Goal: Task Accomplishment & Management: Use online tool/utility

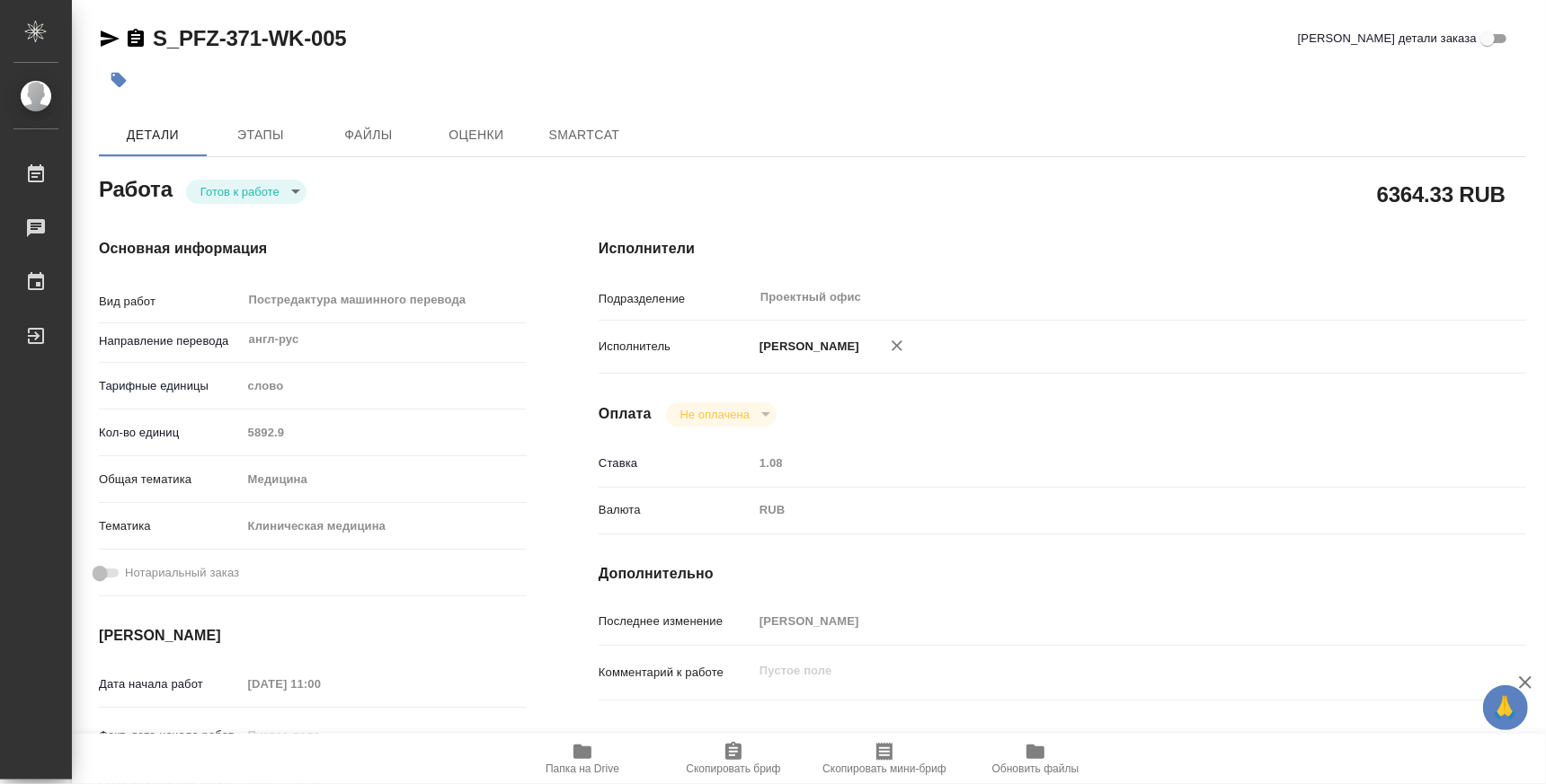
type textarea "x"
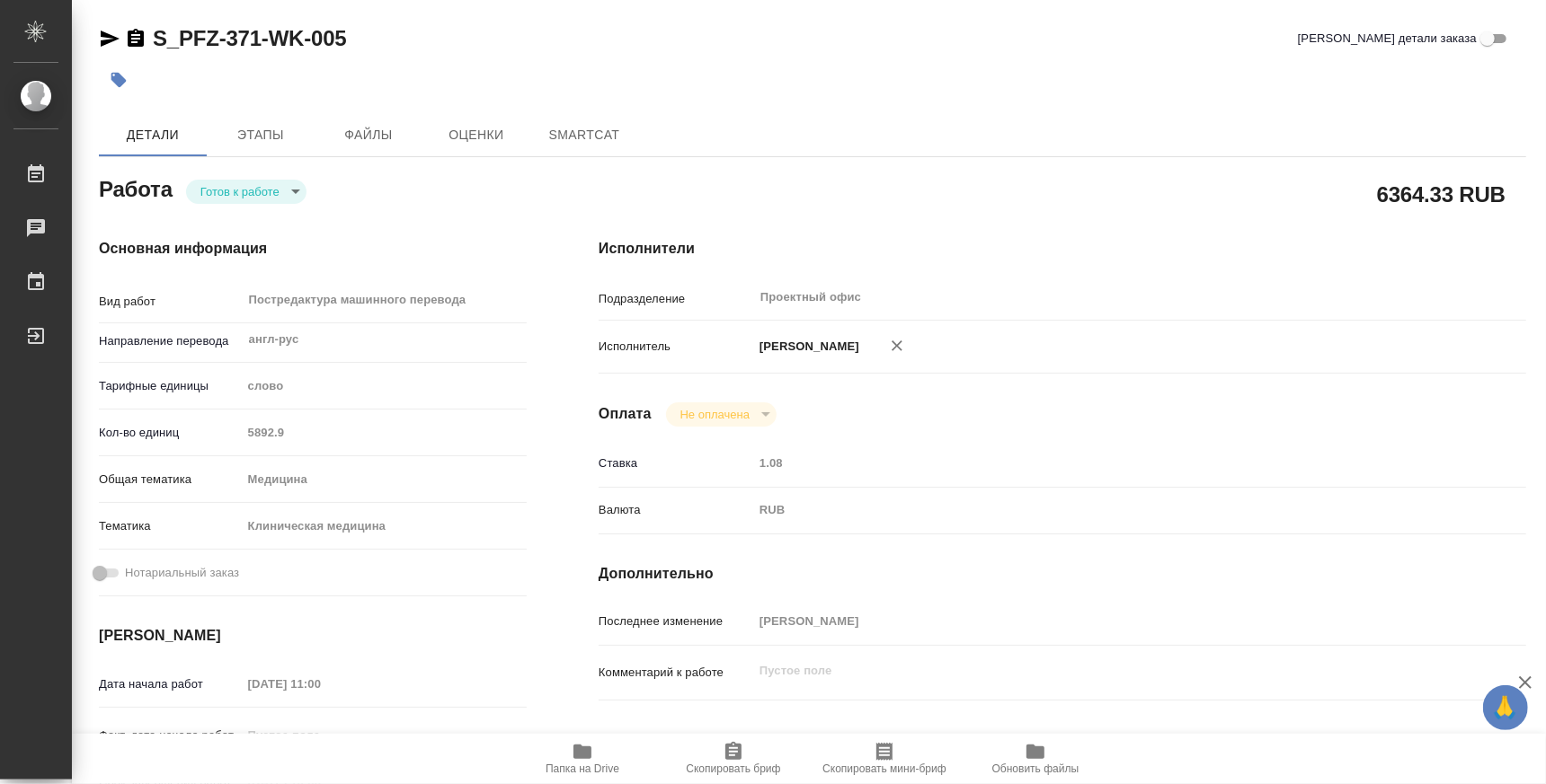
type textarea "x"
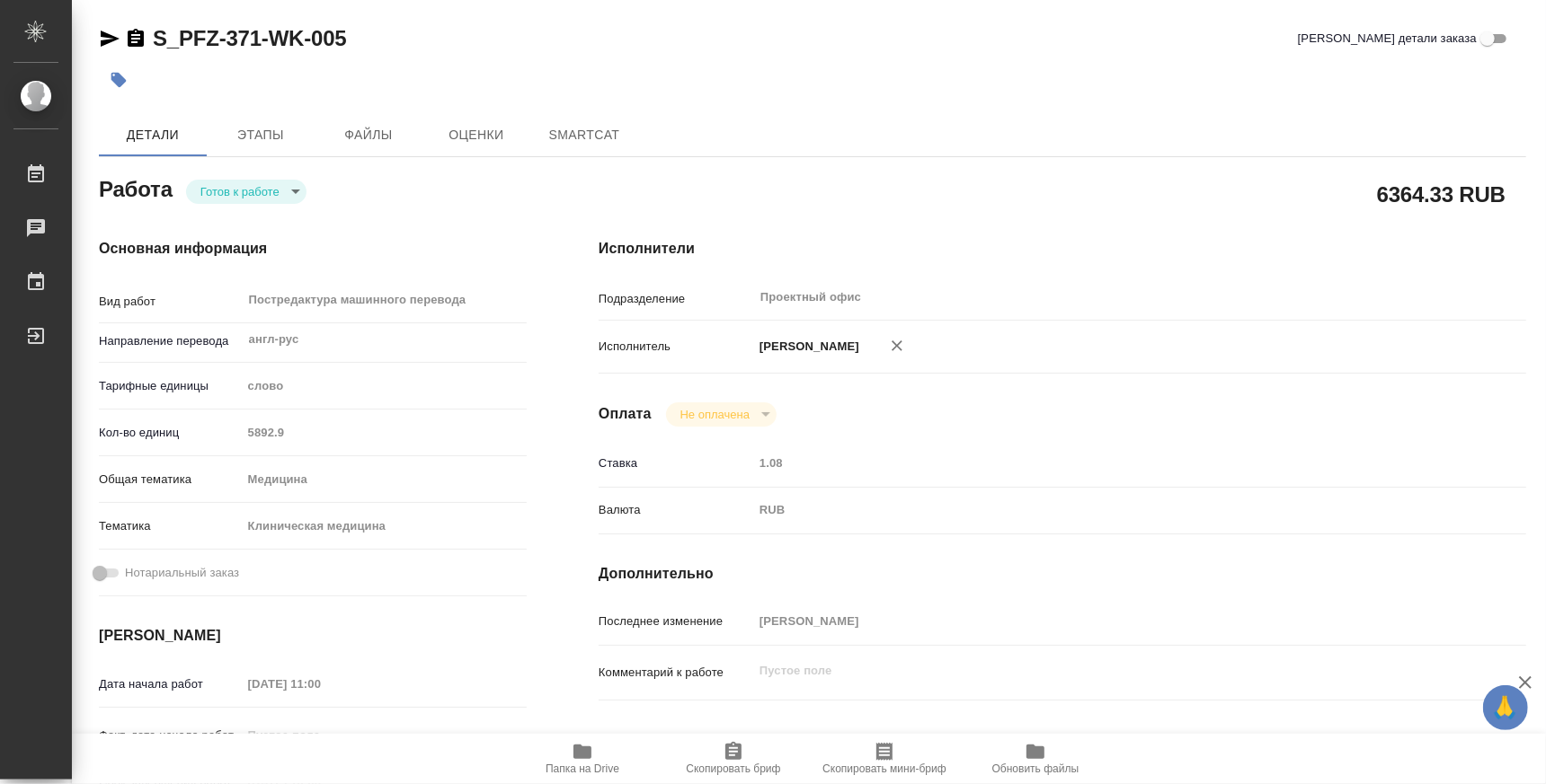
type textarea "x"
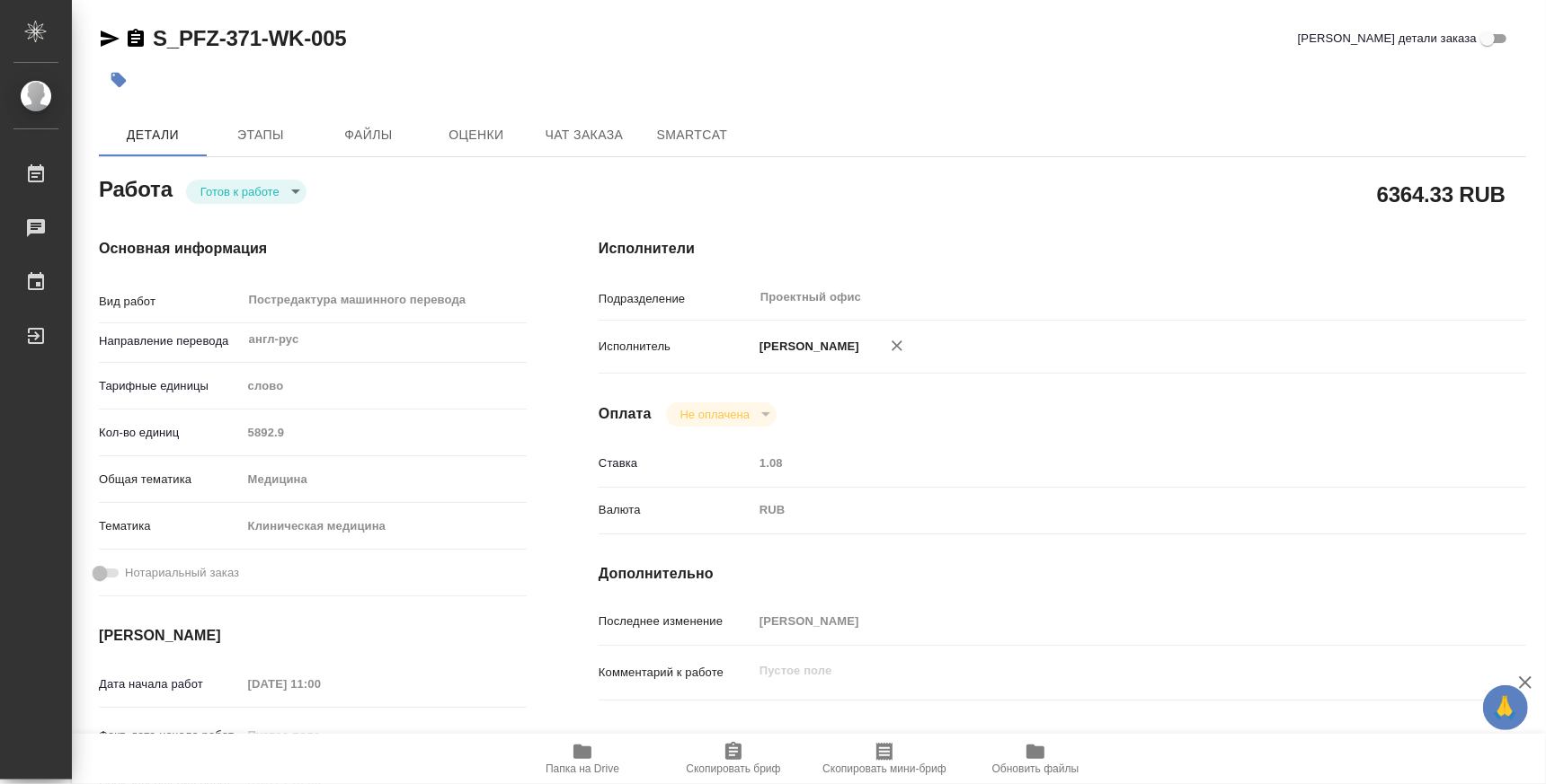
type textarea "x"
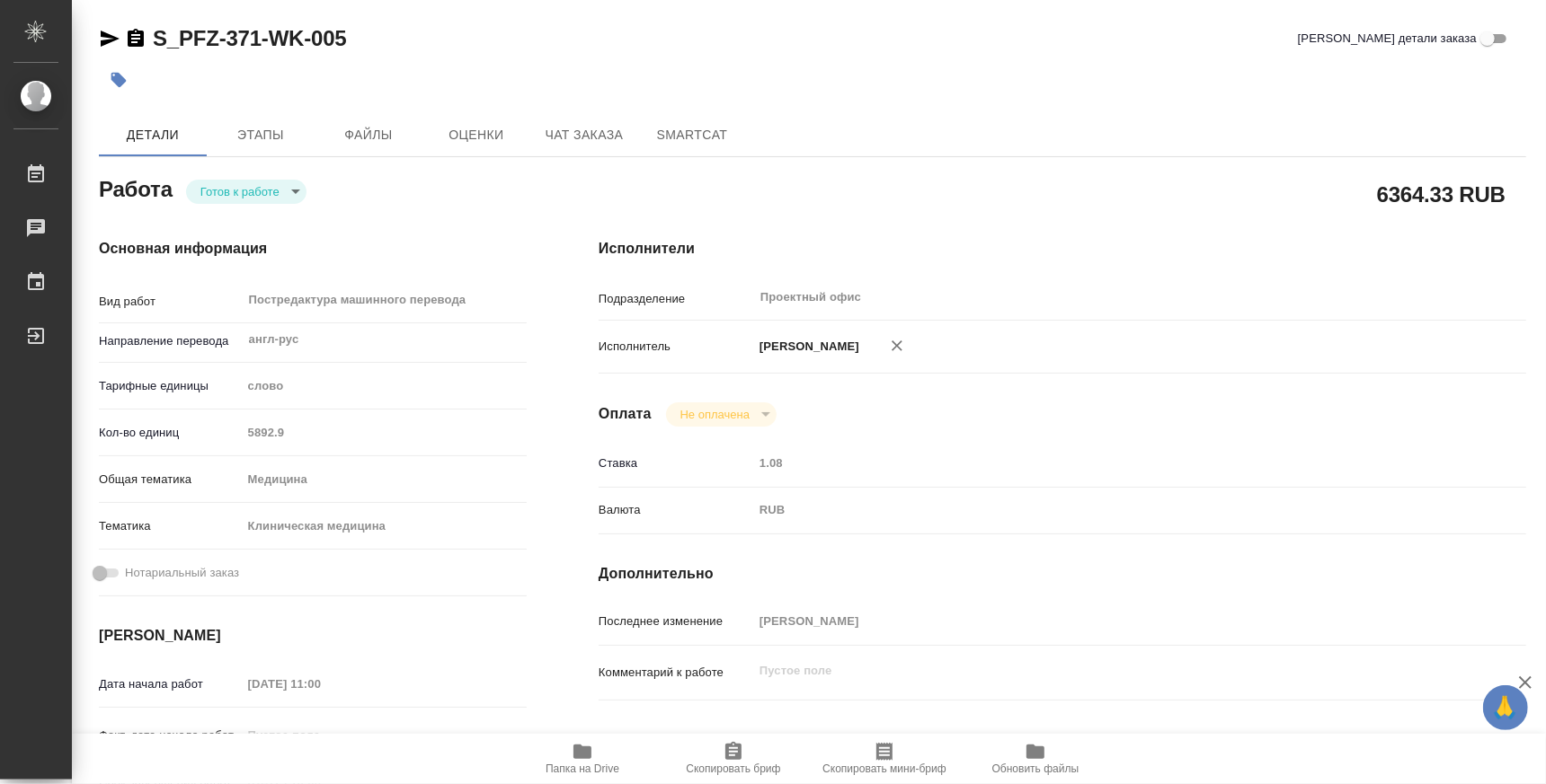
type textarea "x"
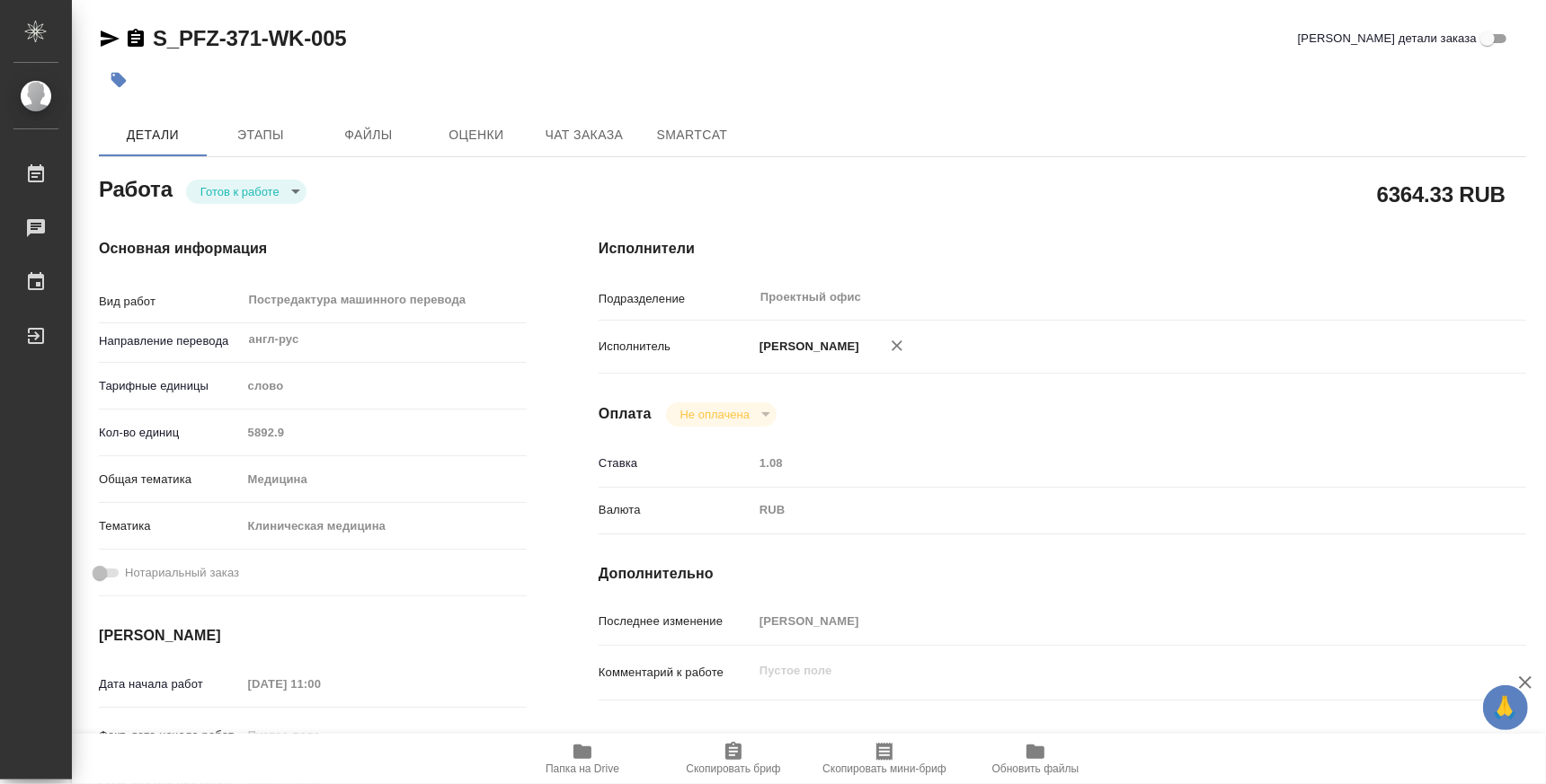
click at [597, 754] on span "Папка на Drive" at bounding box center [582, 758] width 129 height 34
click at [252, 179] on body "🙏 .cls-1 fill:#fff; AWATERA Atminis Kristina Работы 0 Чаты График Выйти S_PFZ-3…" at bounding box center [773, 392] width 1546 height 784
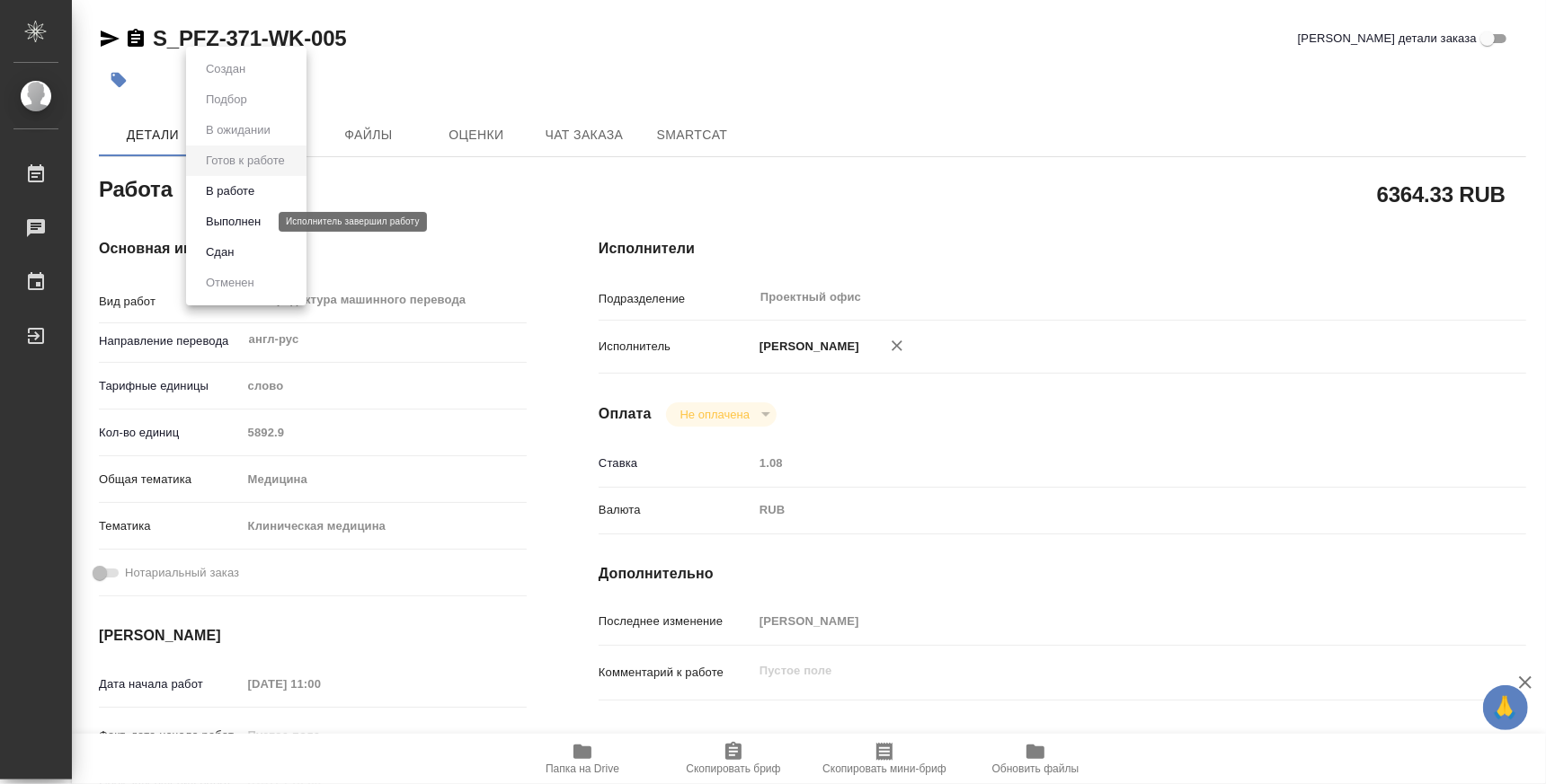
click at [241, 222] on button "Выполнен" at bounding box center [233, 222] width 66 height 20
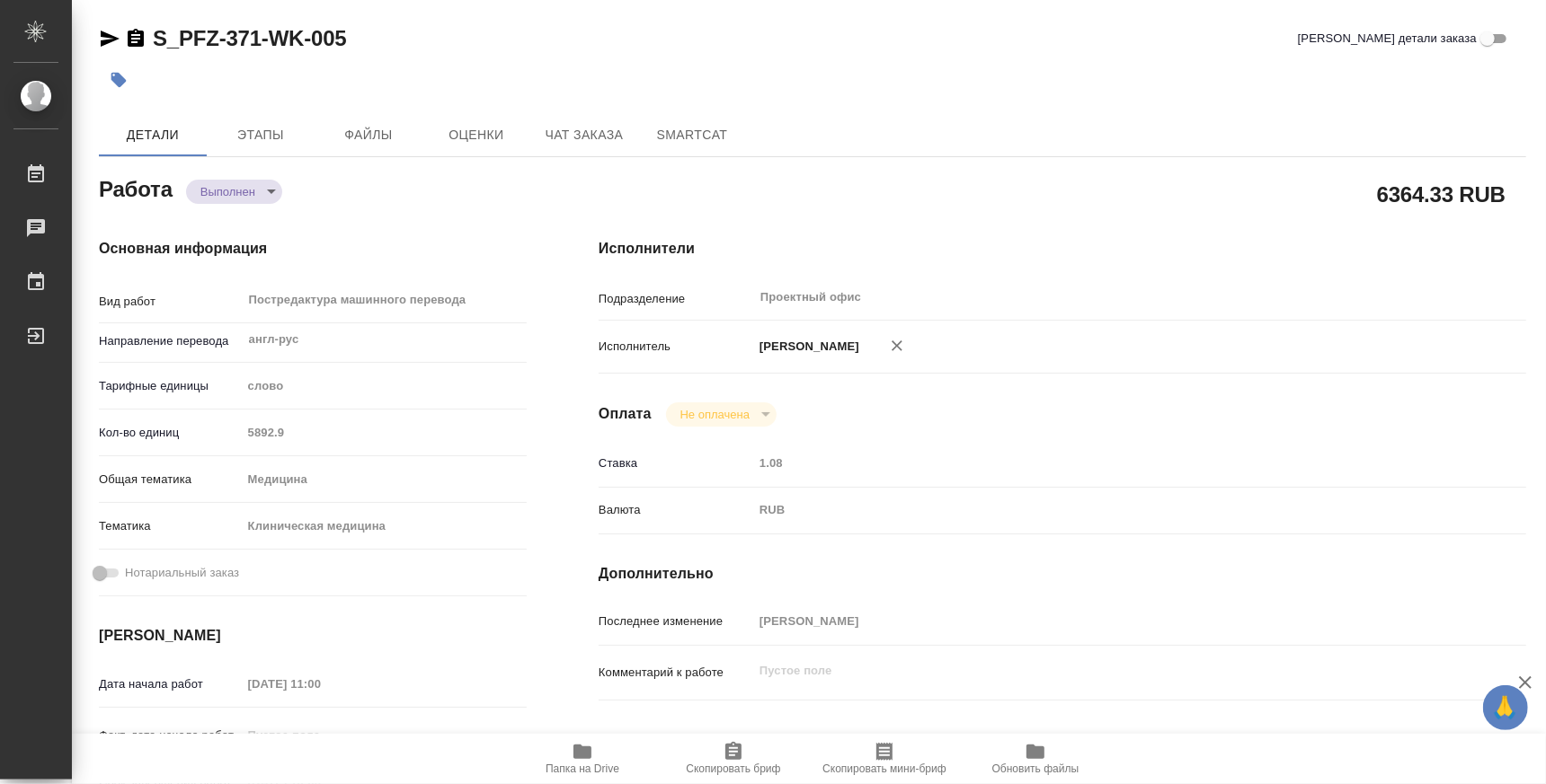
type textarea "x"
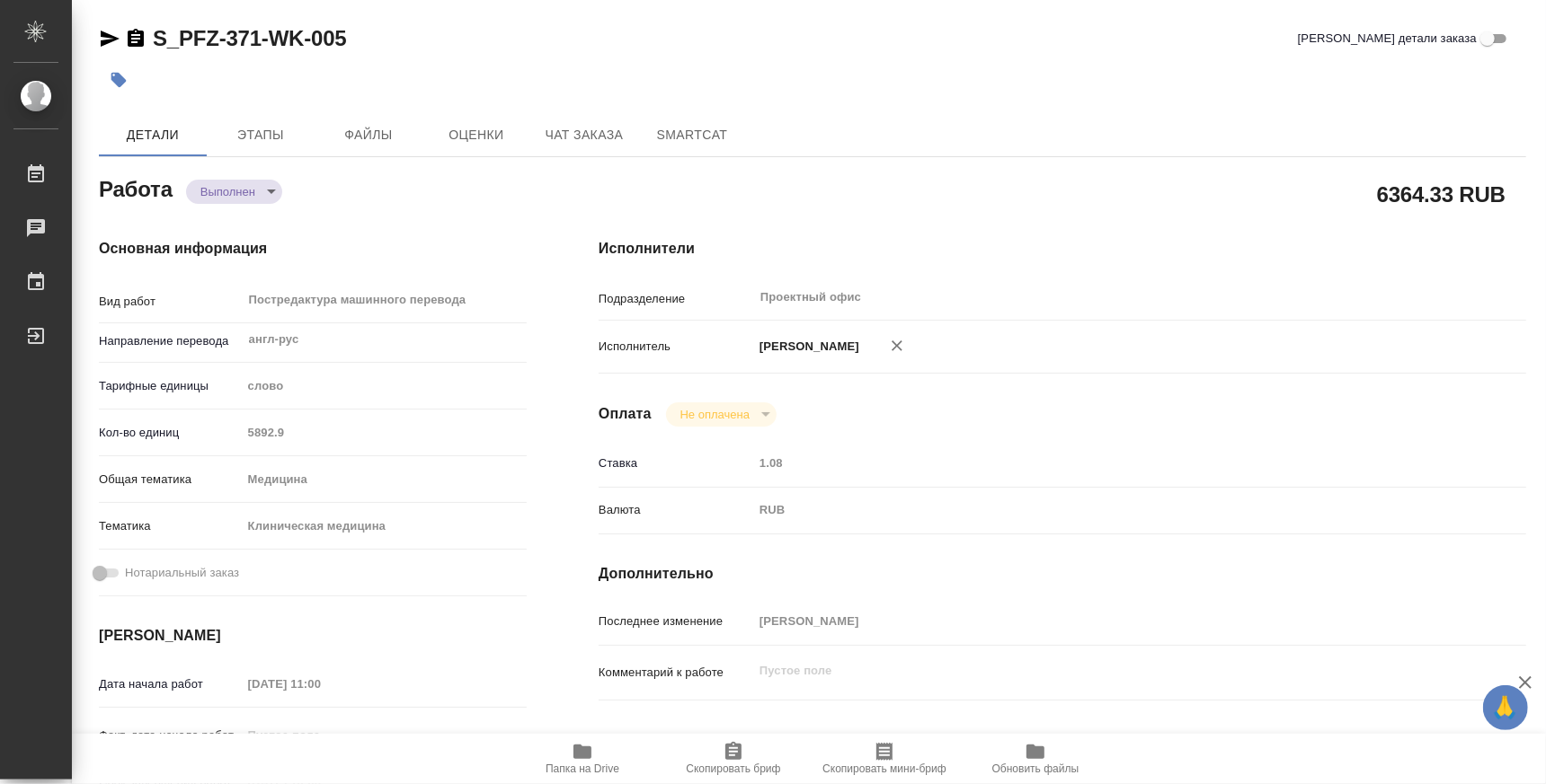
type textarea "x"
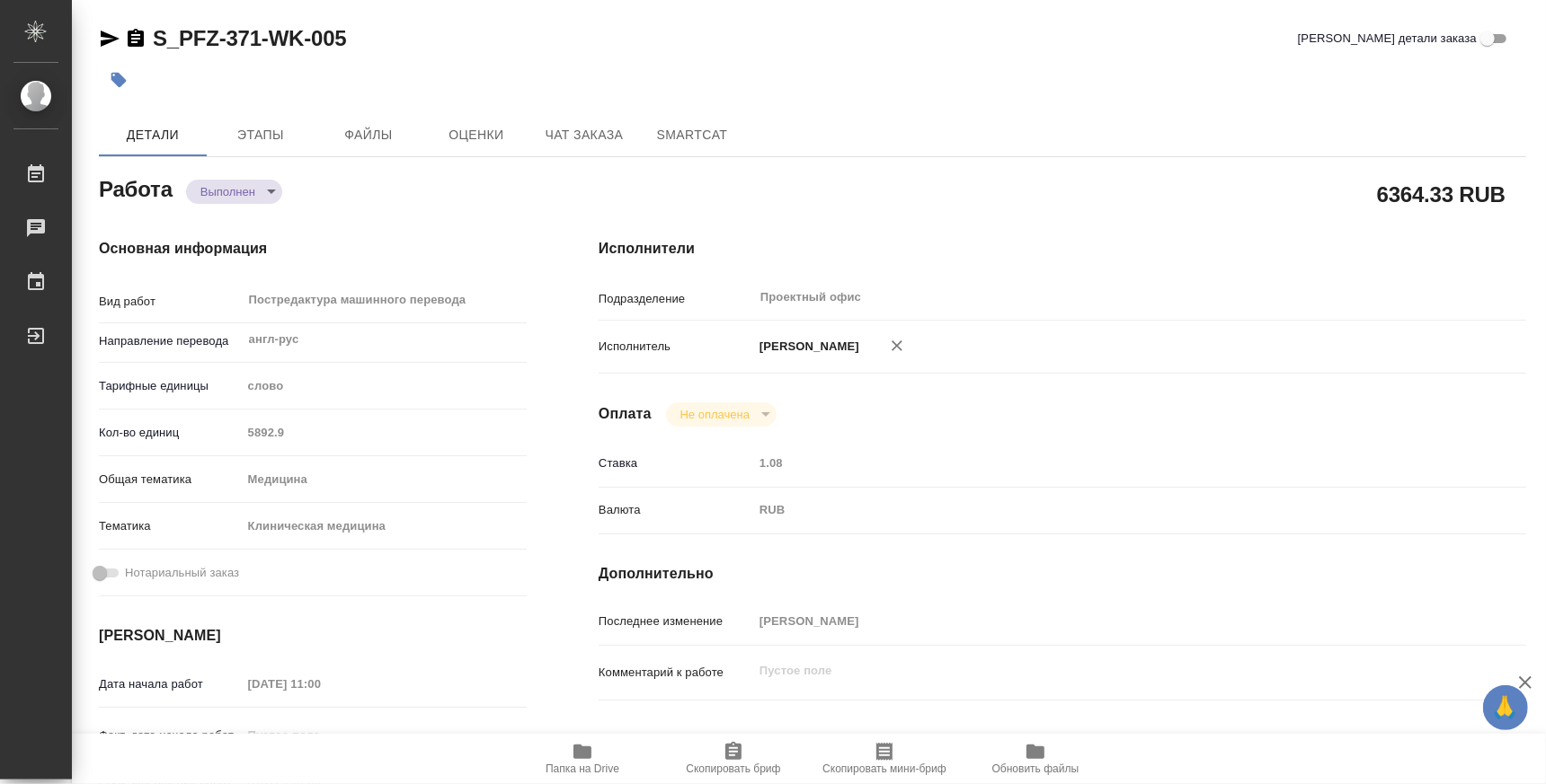
type textarea "x"
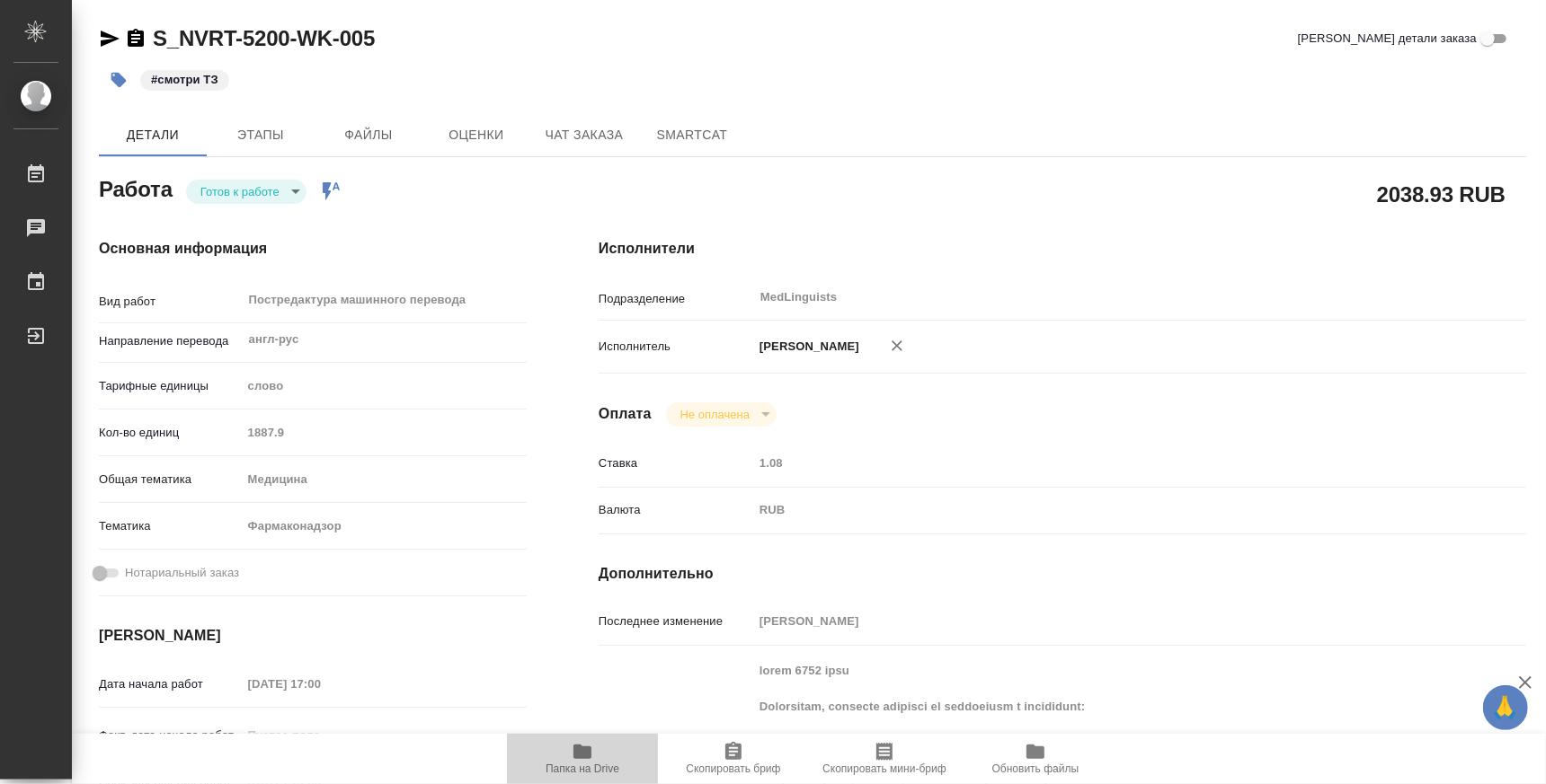
click at [590, 752] on icon "button" at bounding box center [582, 752] width 18 height 14
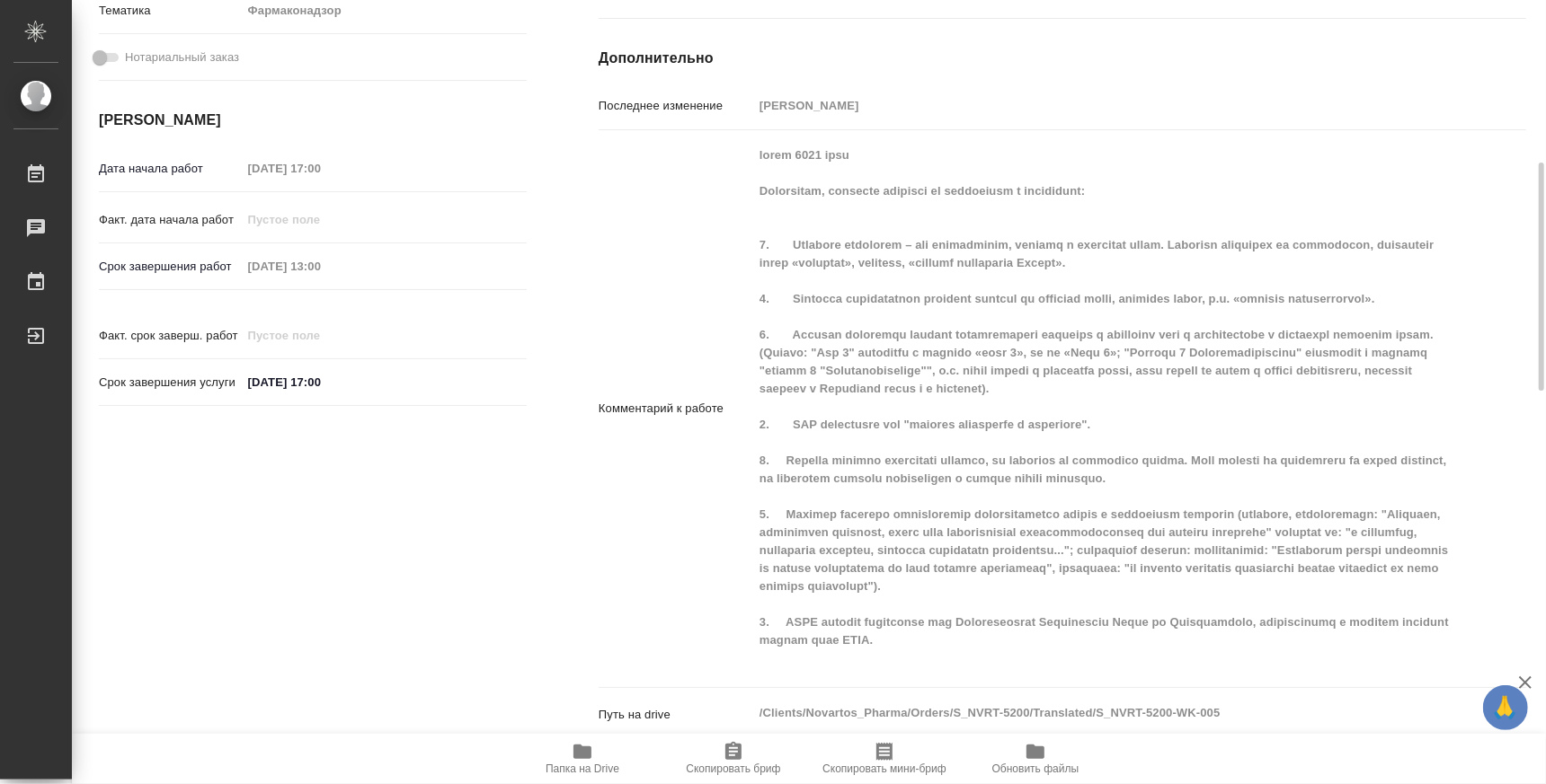
scroll to position [670, 0]
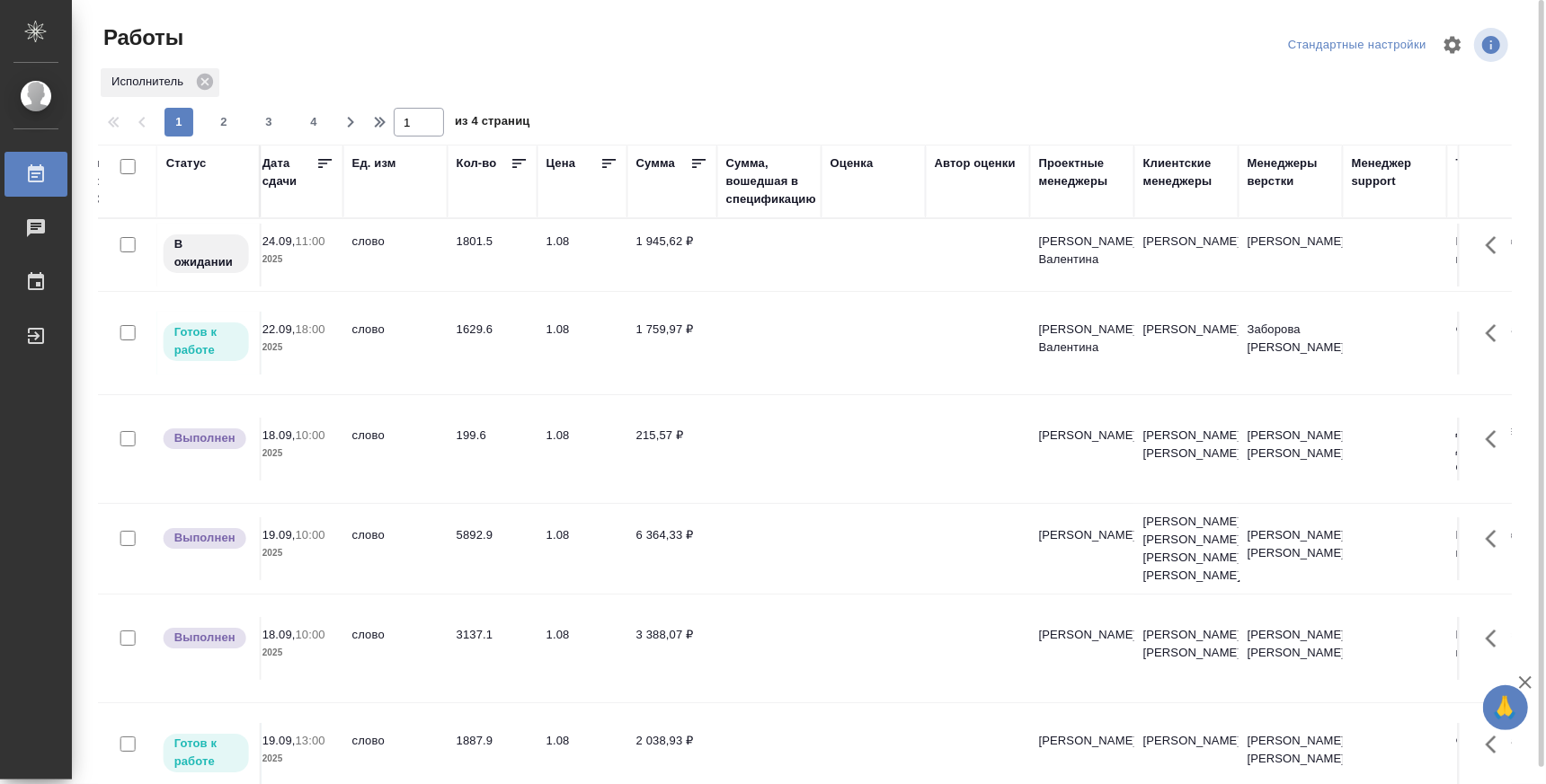
scroll to position [0, 1773]
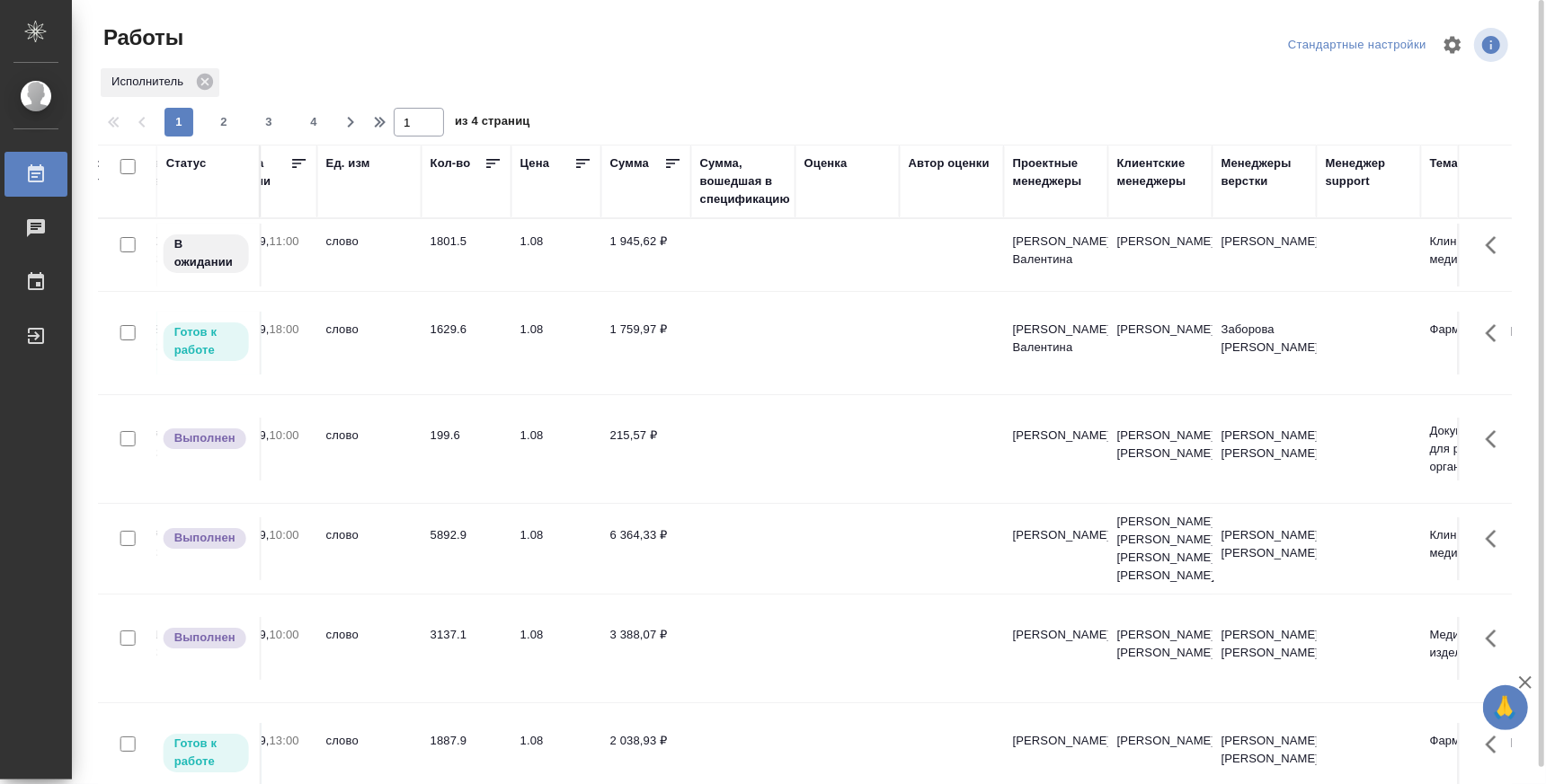
drag, startPoint x: 860, startPoint y: 772, endPoint x: 1071, endPoint y: 771, distance: 211.0
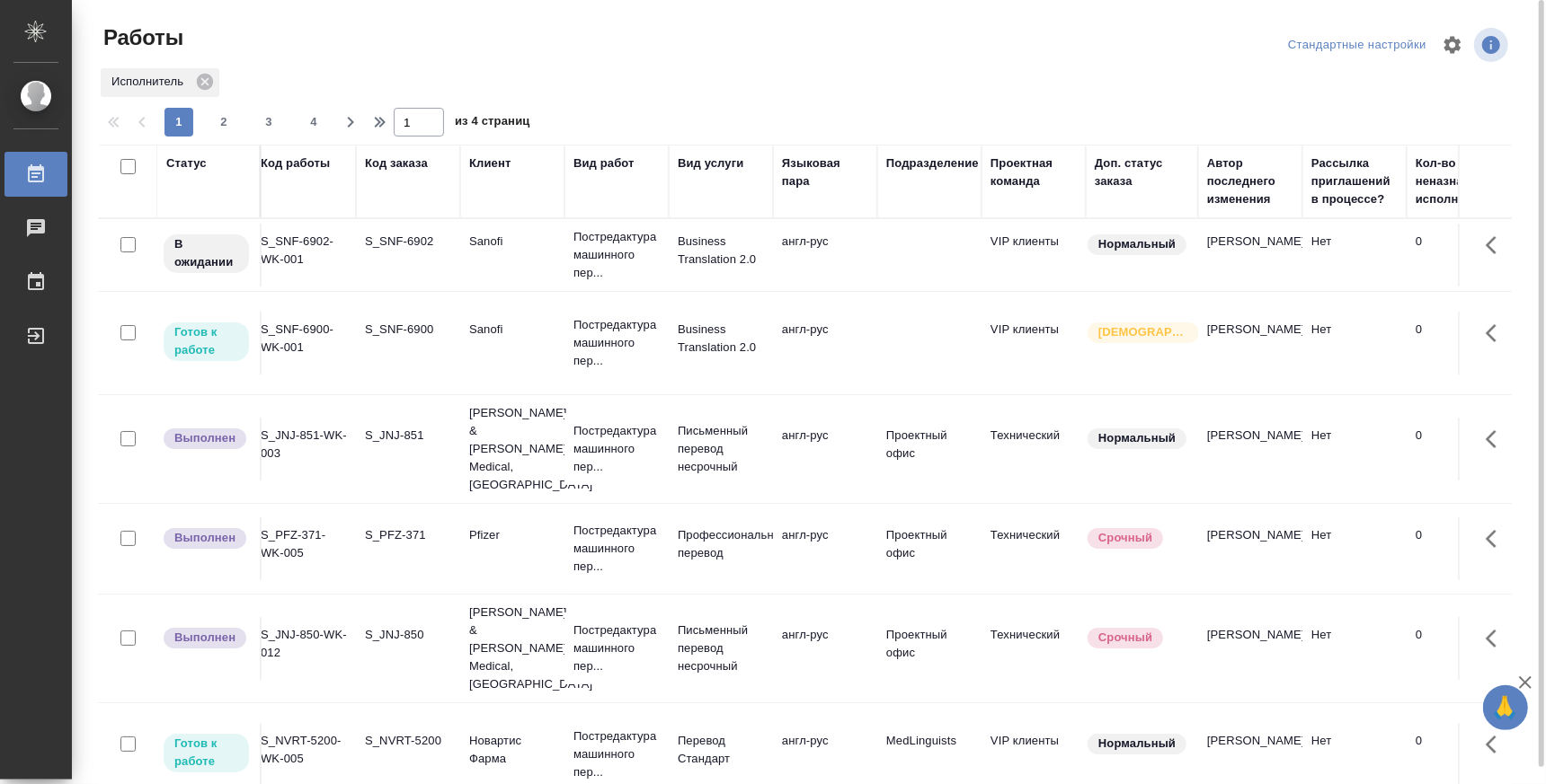
scroll to position [0, 0]
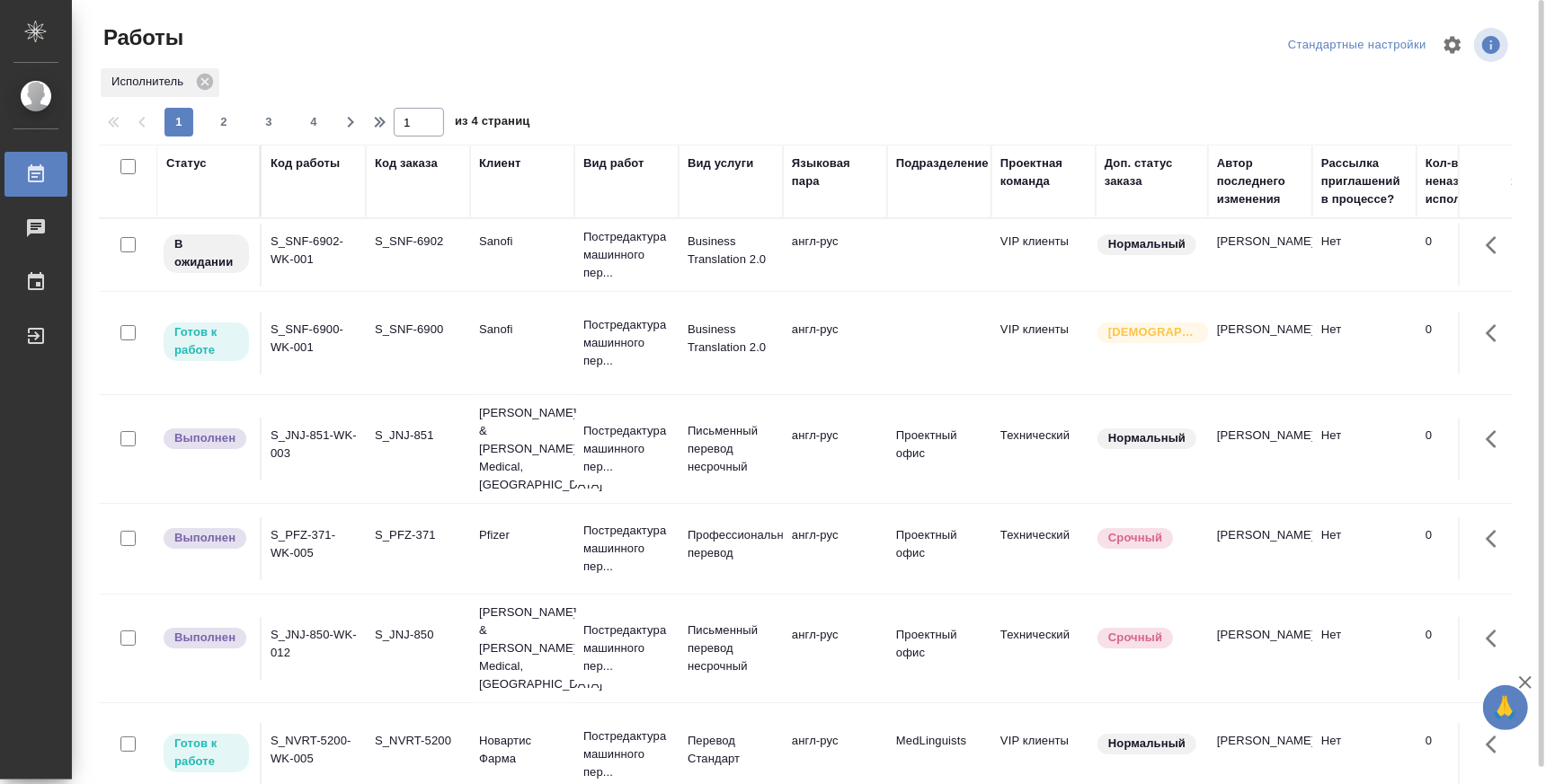
click at [342, 535] on td "S_PFZ-371-WK-005" at bounding box center [313, 549] width 104 height 63
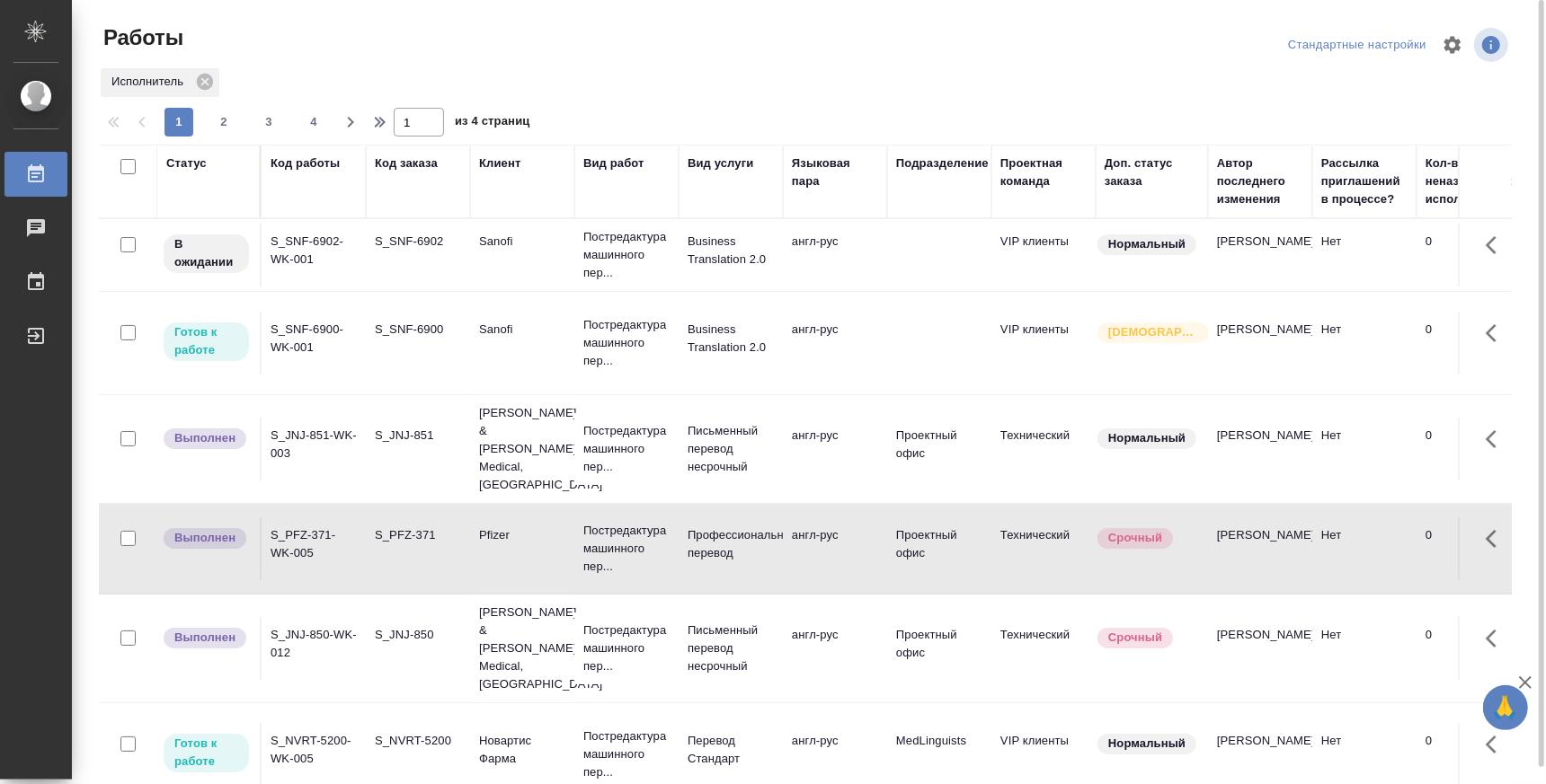
click at [342, 535] on td "S_PFZ-371-WK-005" at bounding box center [313, 549] width 104 height 63
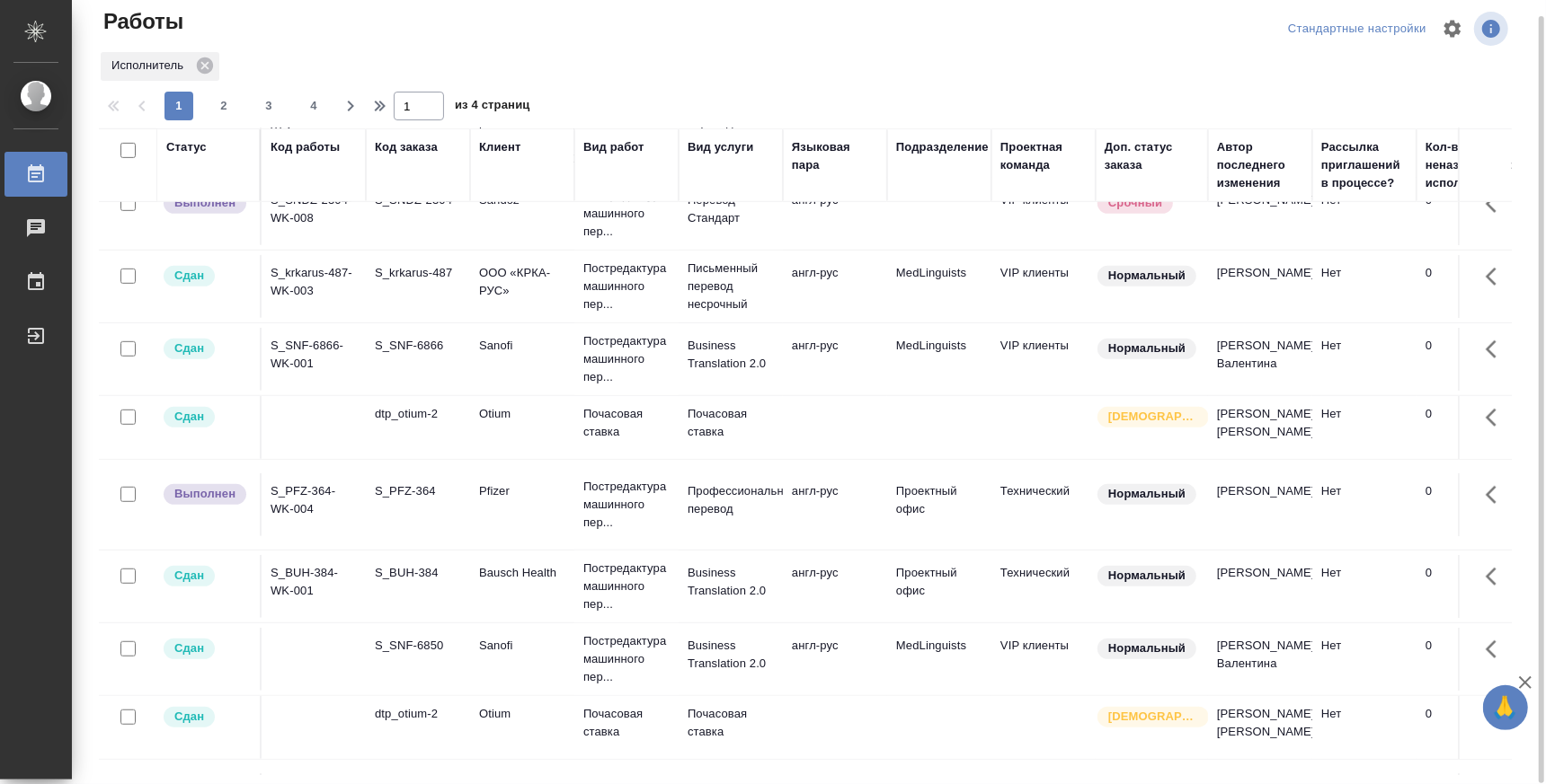
scroll to position [798, 0]
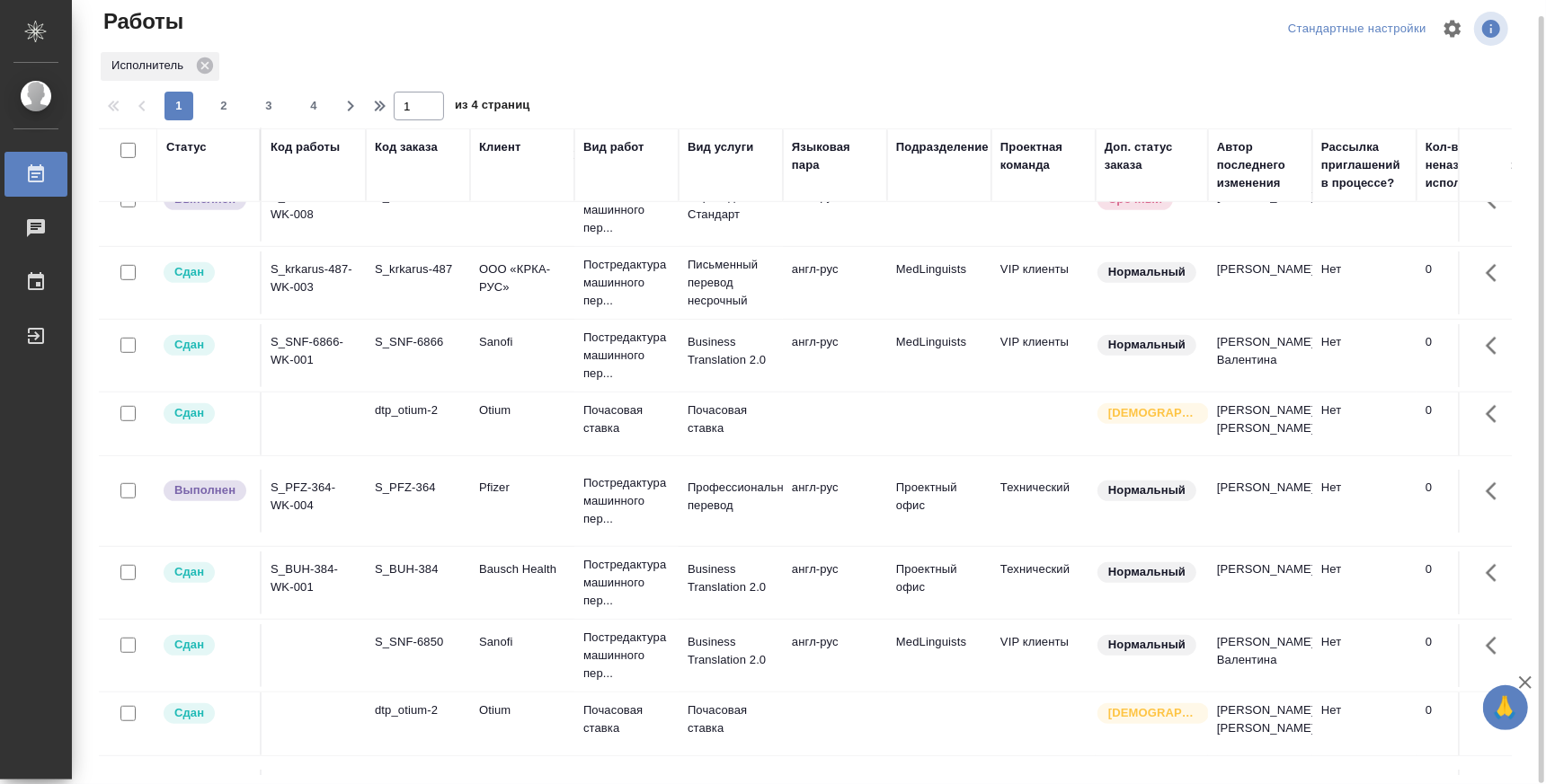
click at [328, 470] on td "S_PFZ-364-WK-004" at bounding box center [313, 501] width 104 height 63
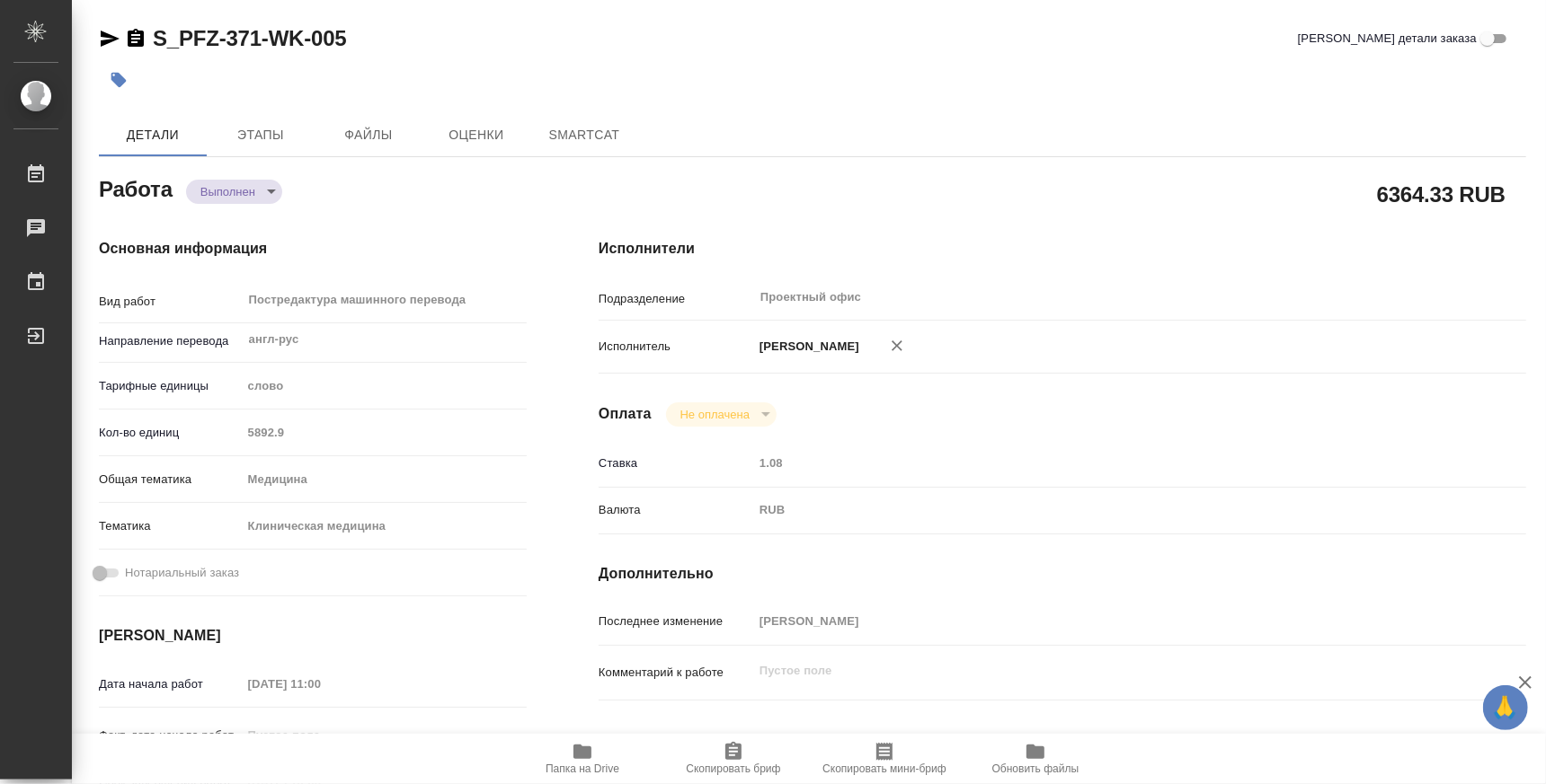
type textarea "x"
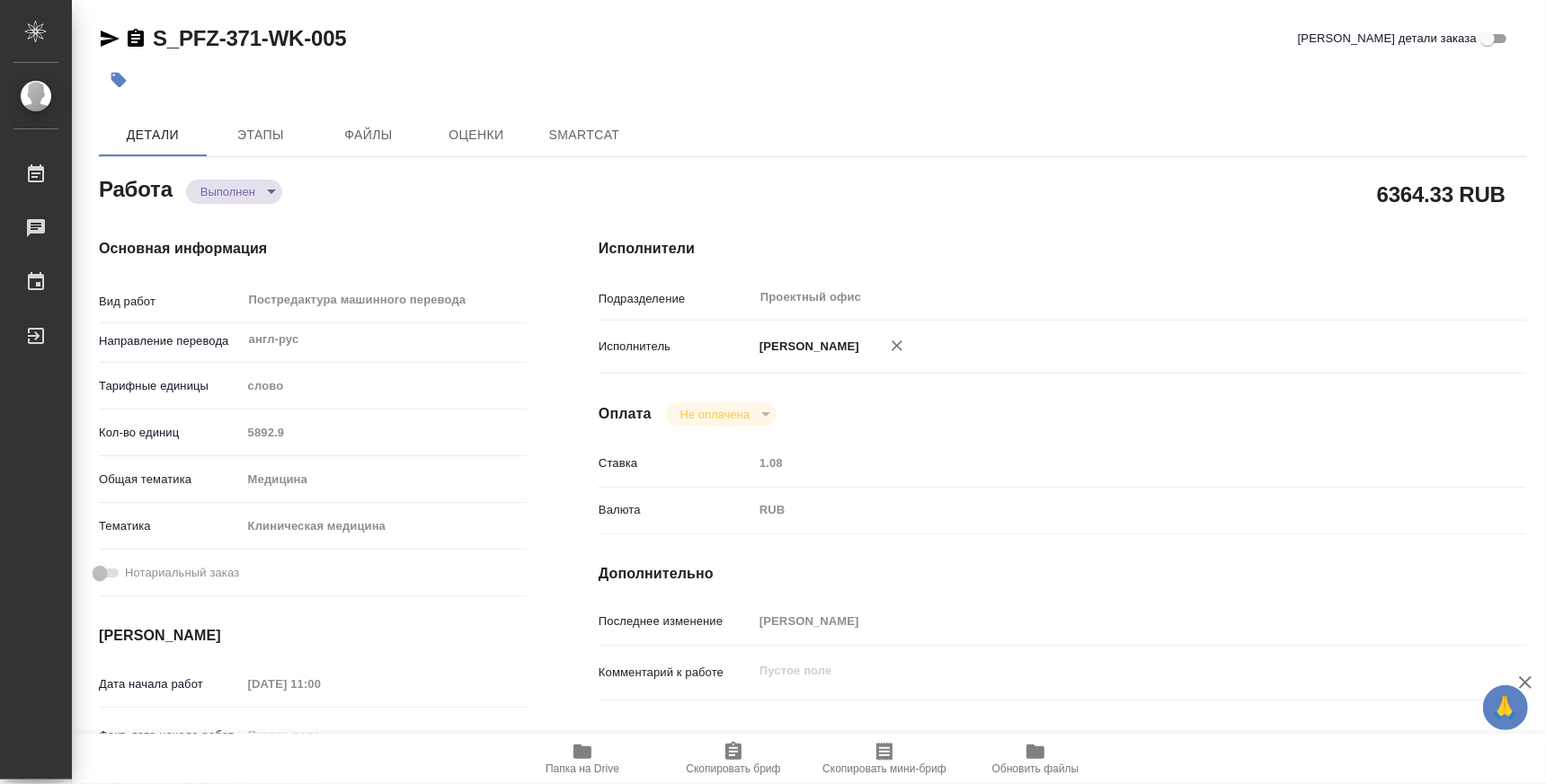
type textarea "x"
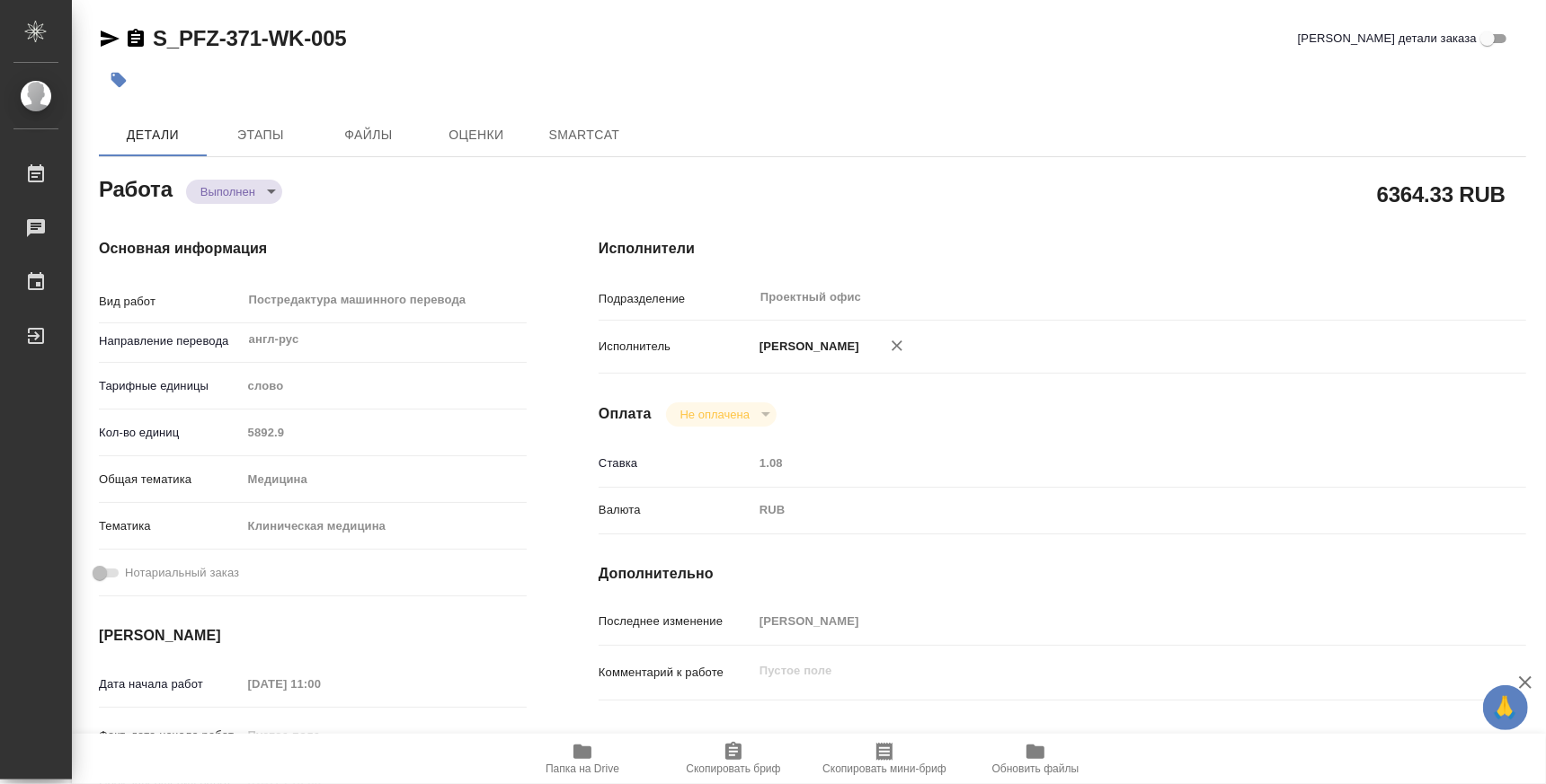
type textarea "x"
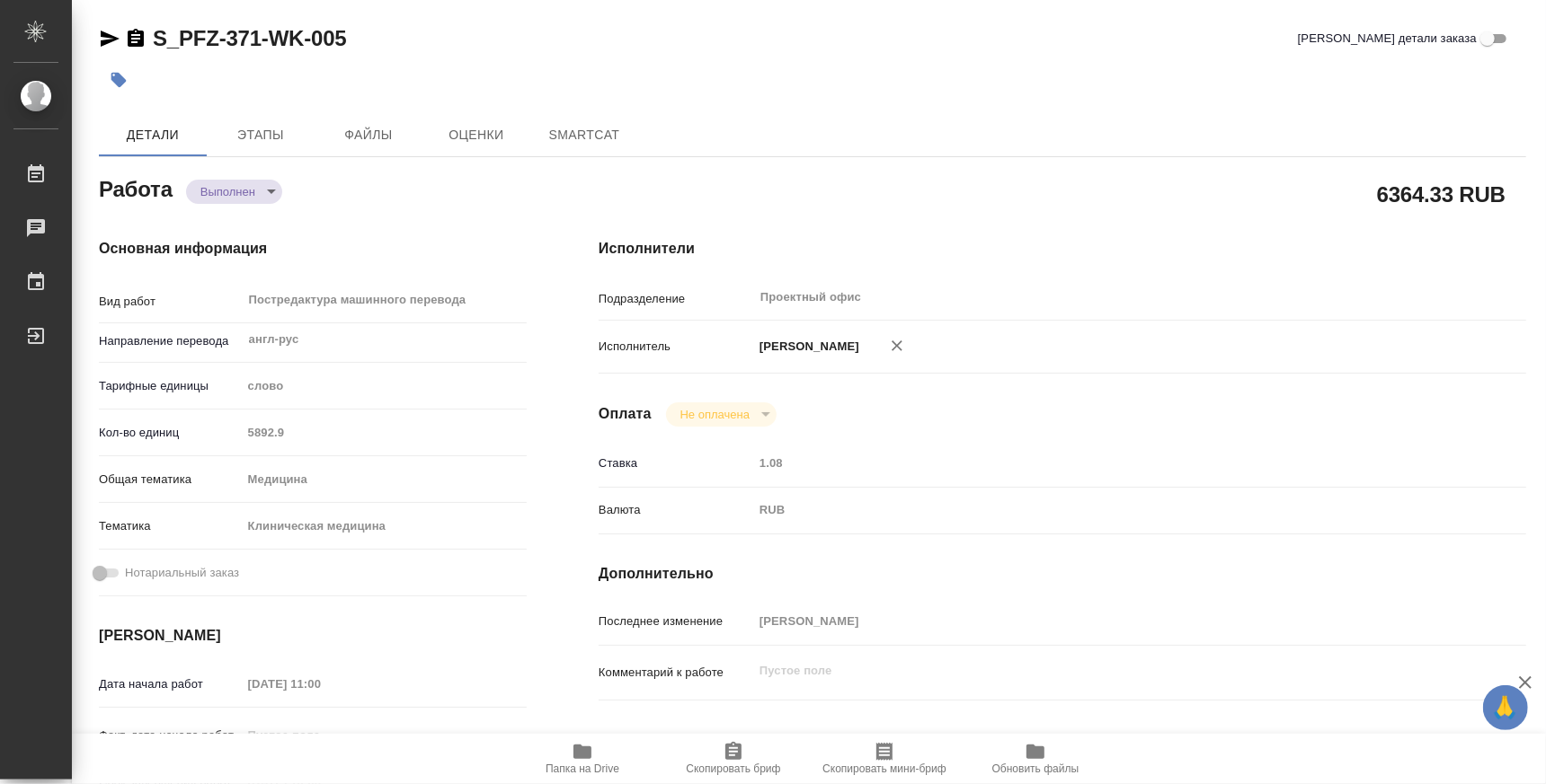
type textarea "x"
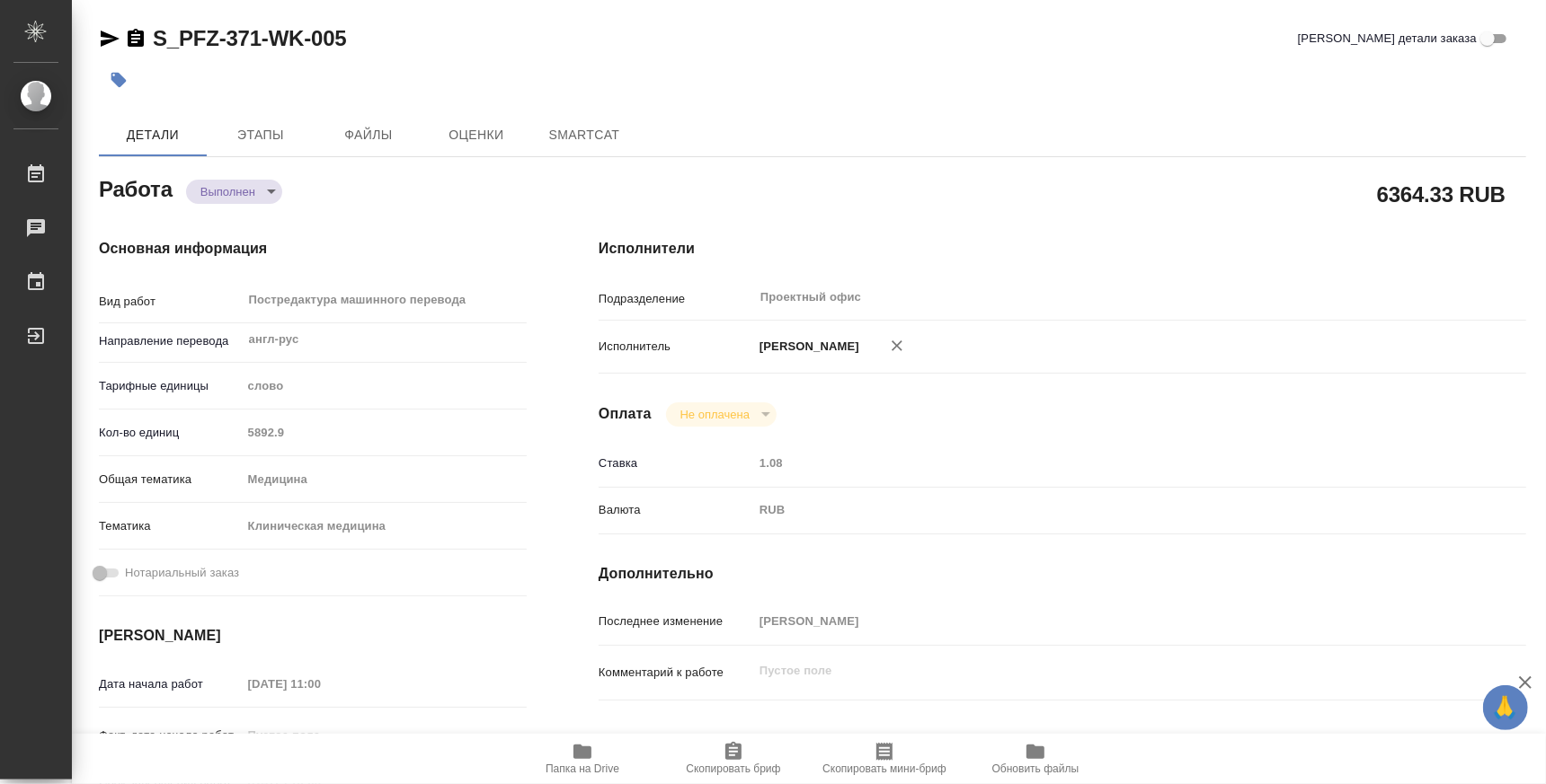
type textarea "x"
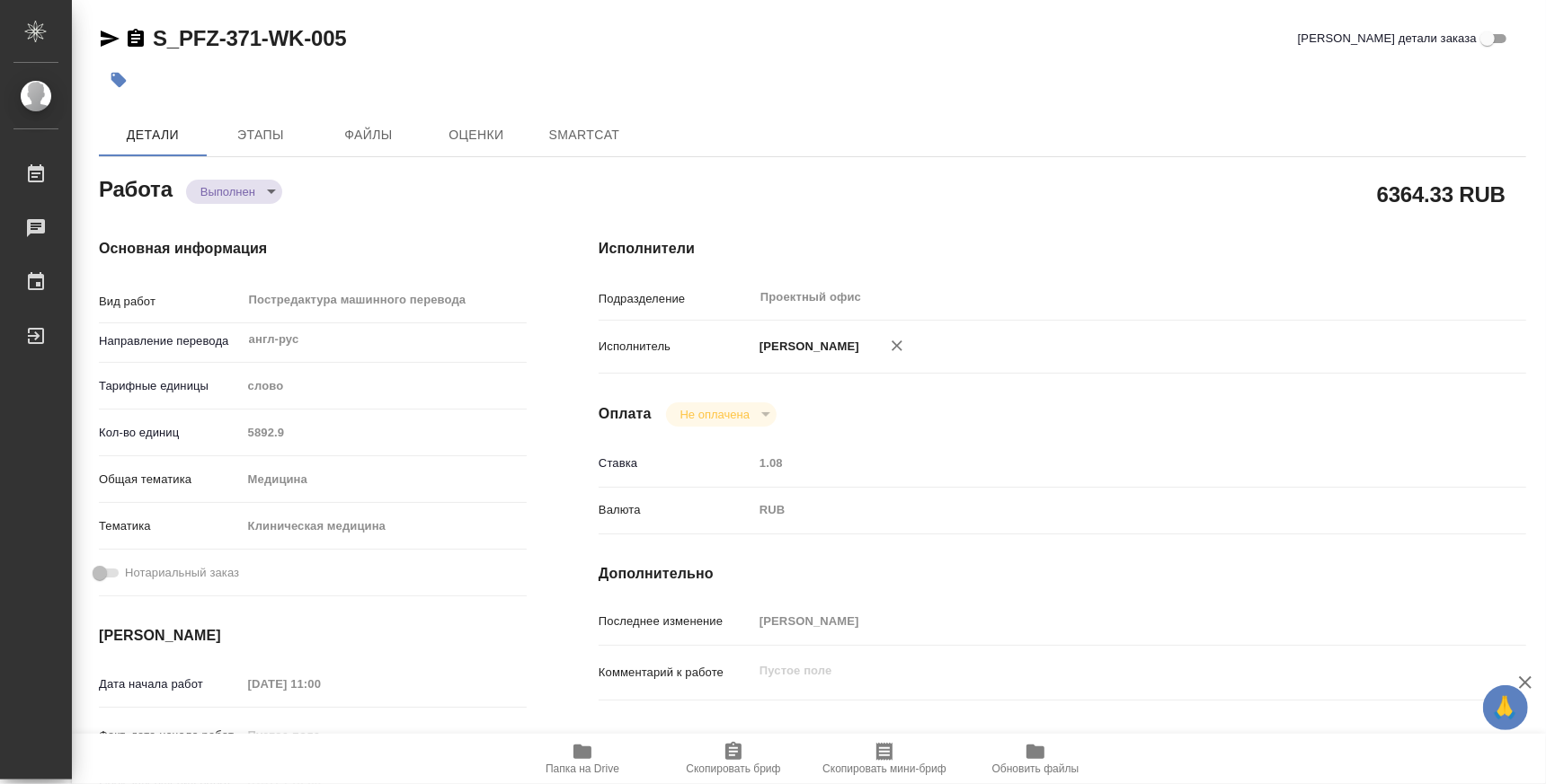
type textarea "x"
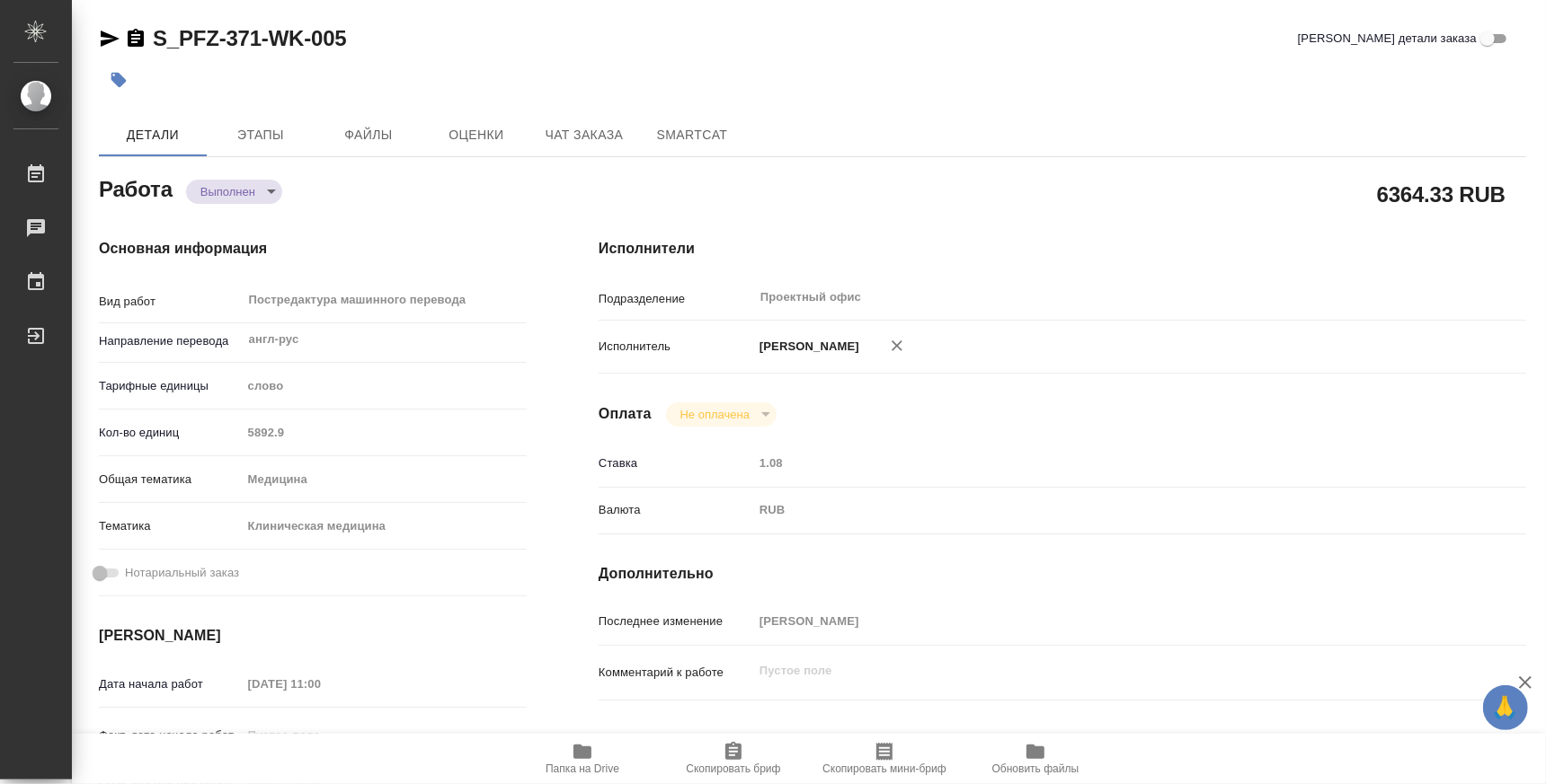
type textarea "x"
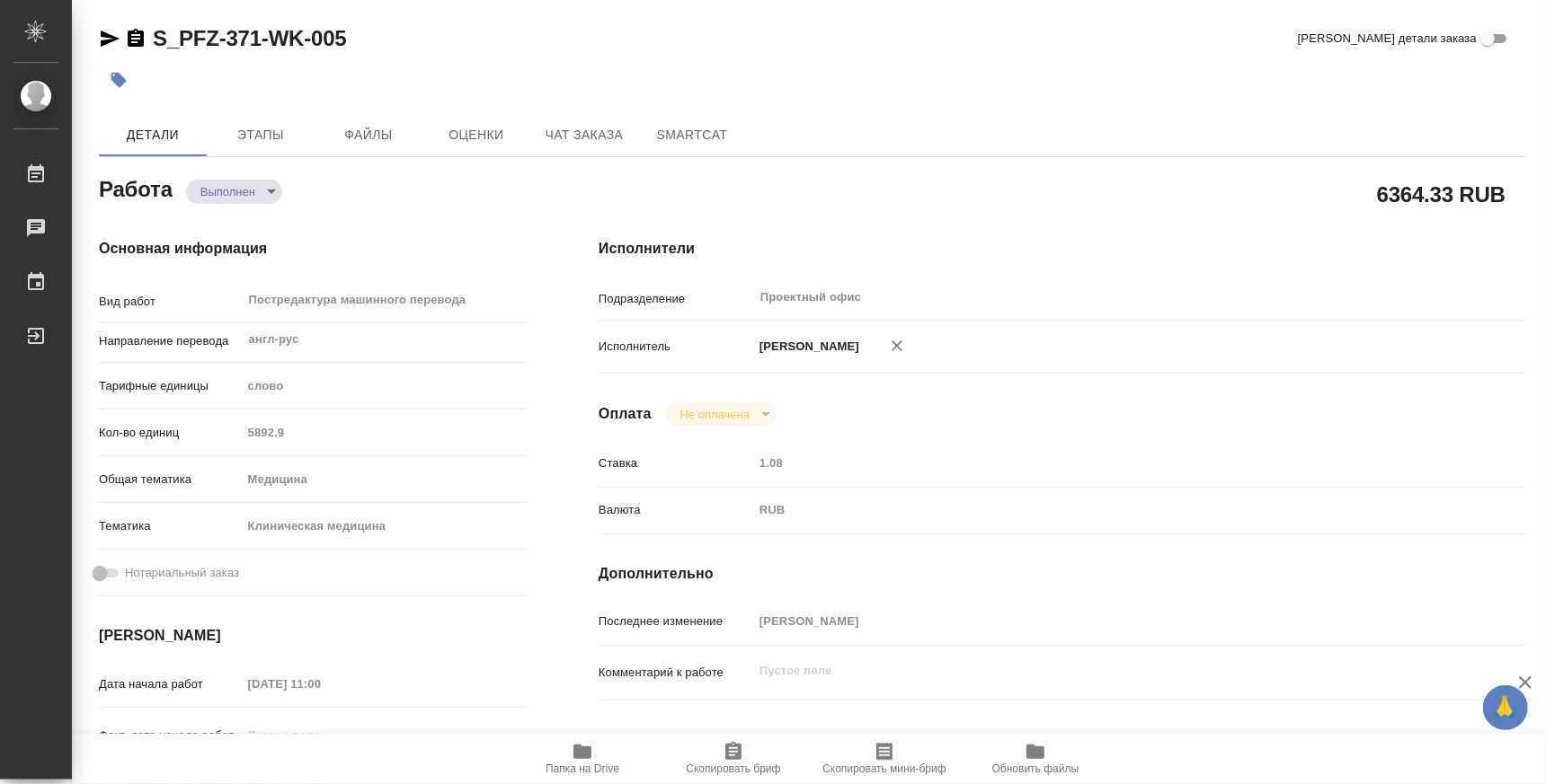
click at [586, 767] on span "Папка на Drive" at bounding box center [582, 769] width 74 height 12
type textarea "x"
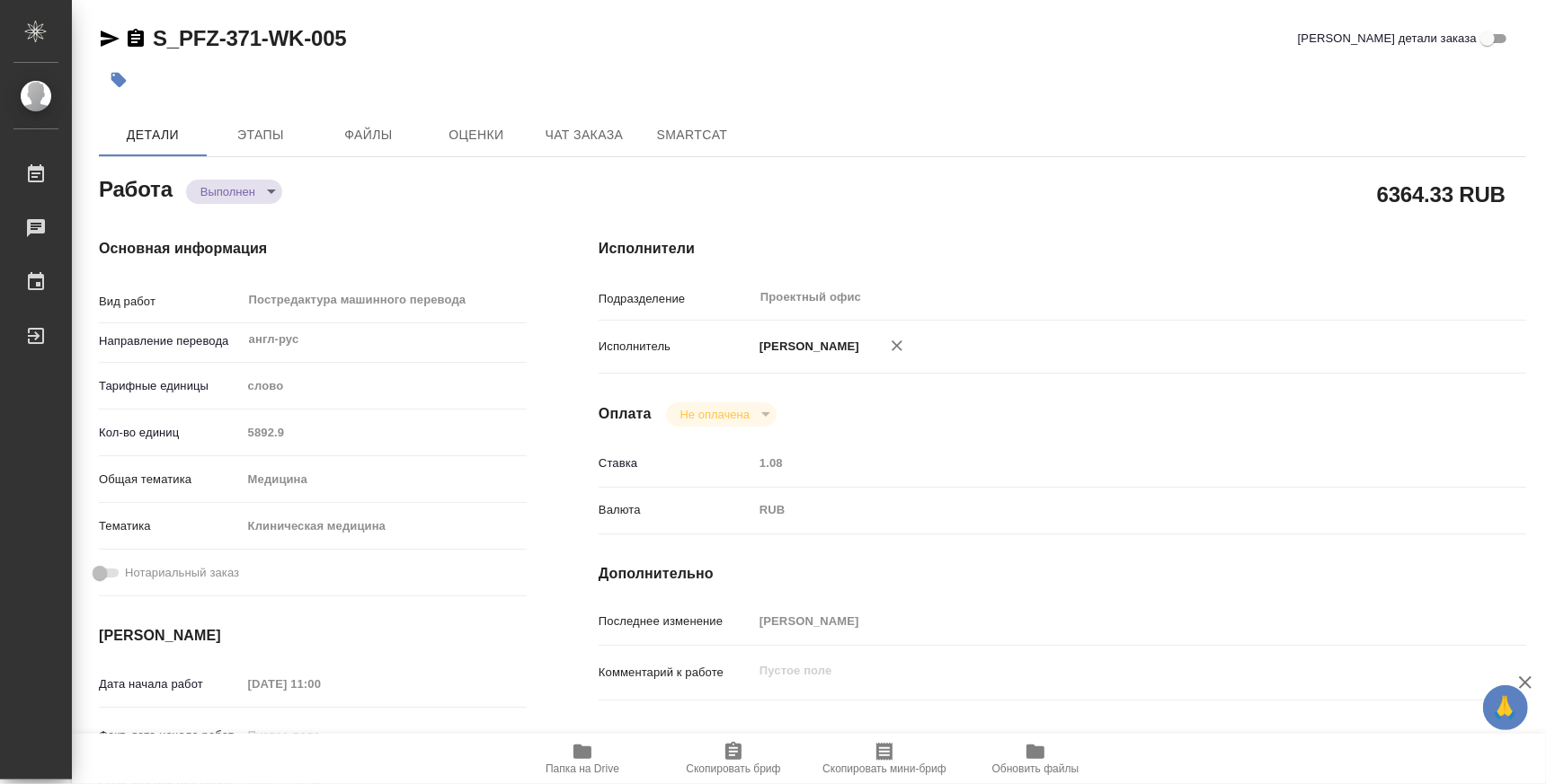
type textarea "x"
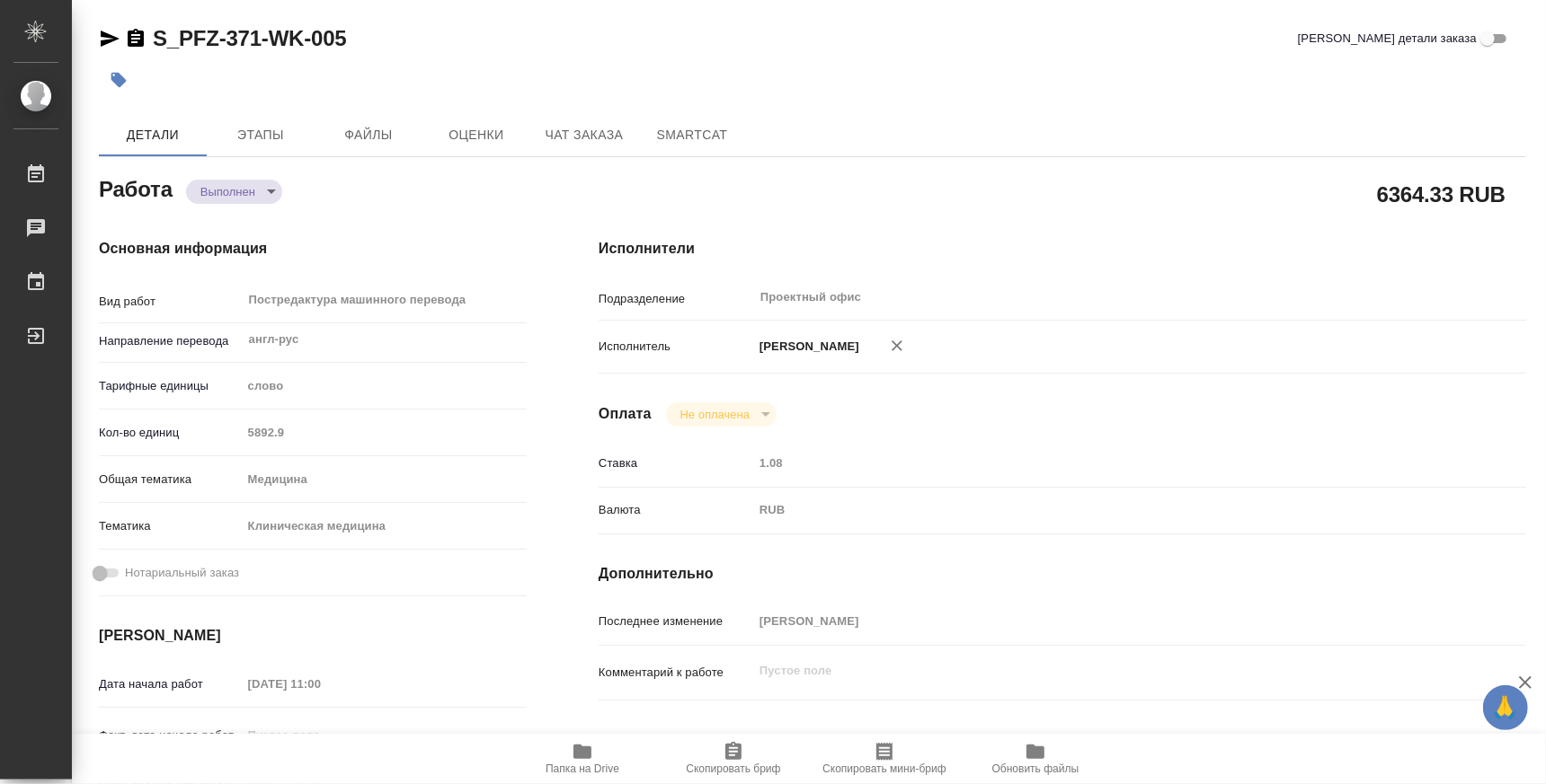
type textarea "x"
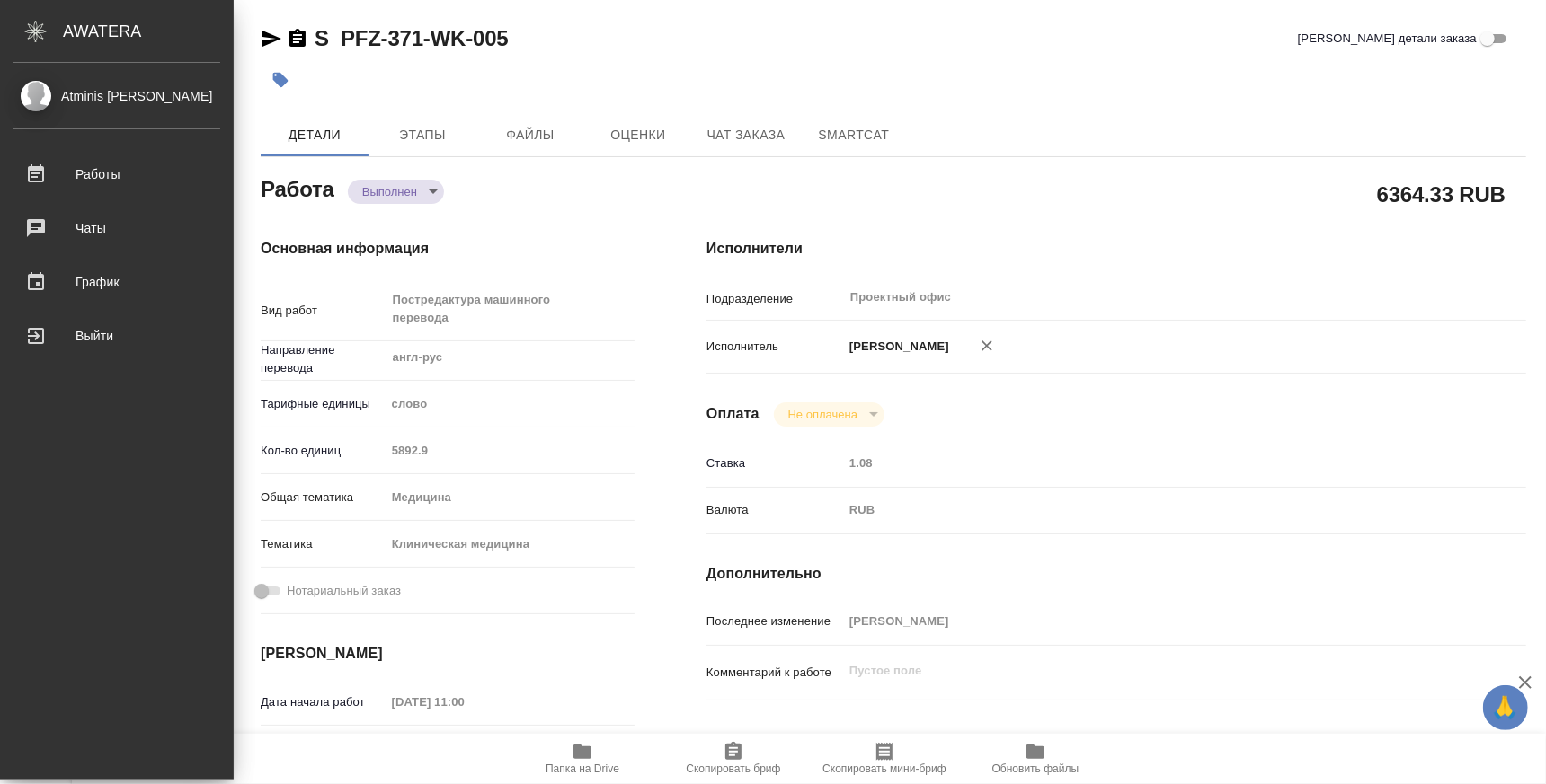
type textarea "x"
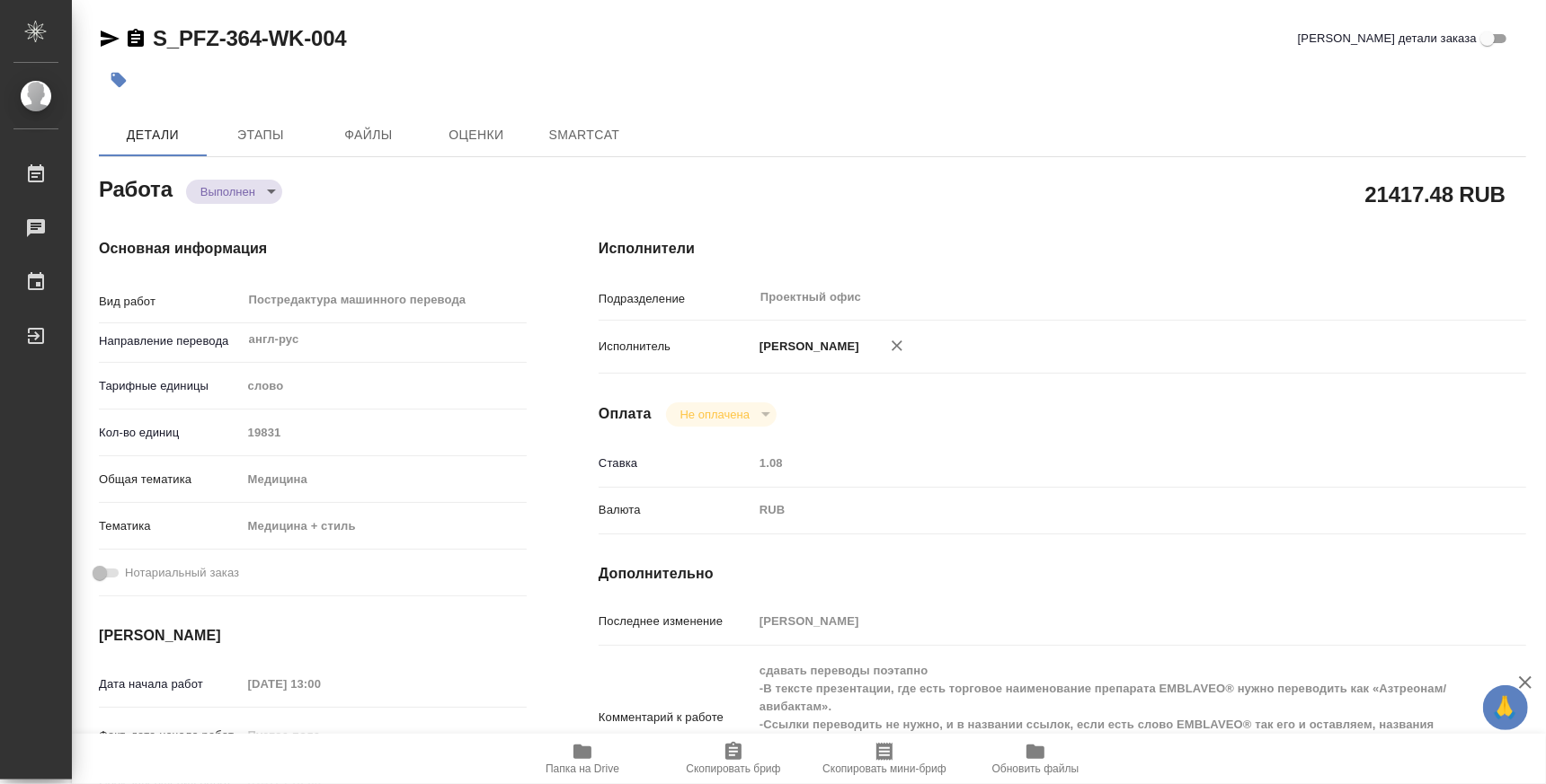
type textarea "x"
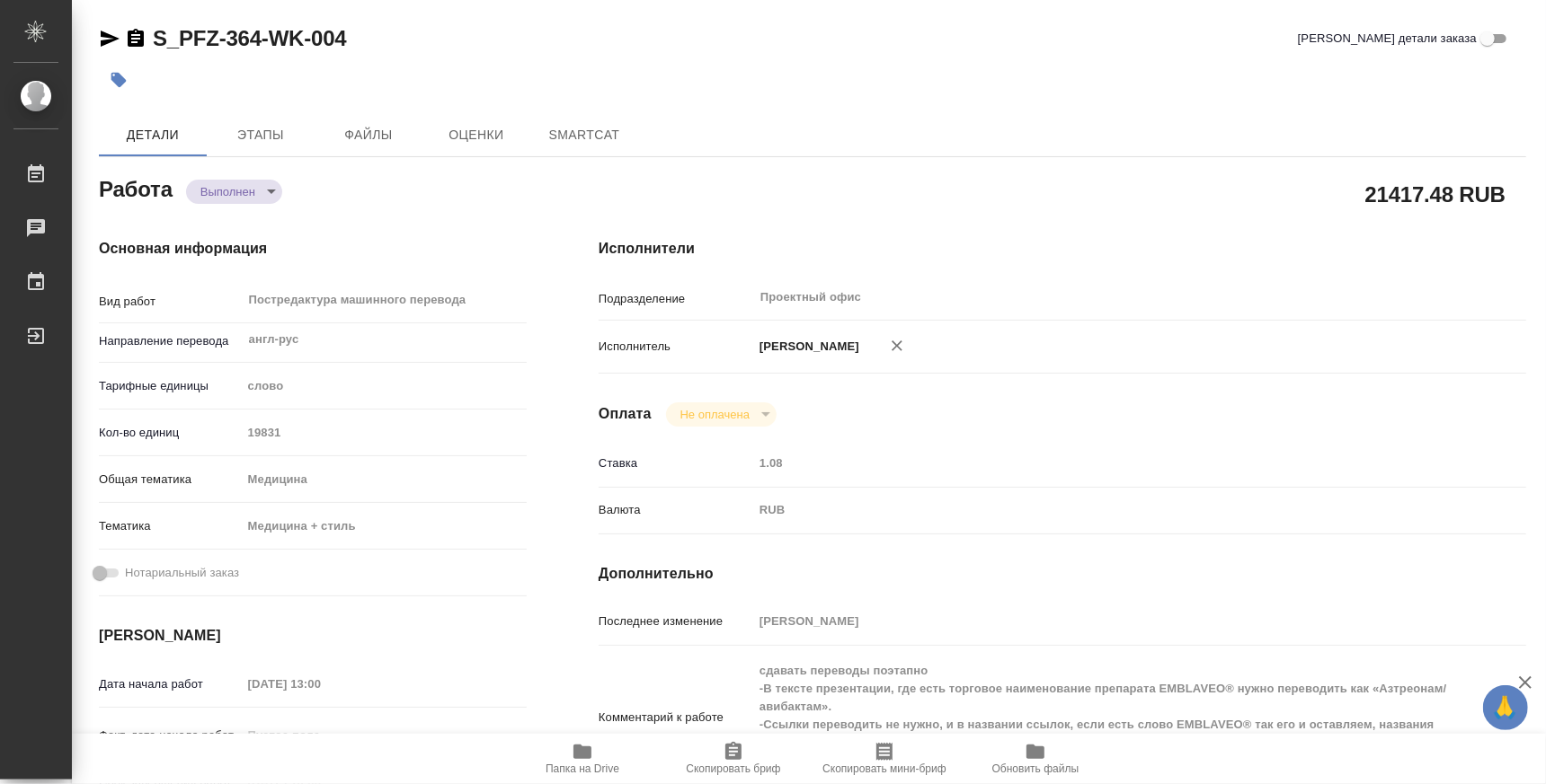
type textarea "x"
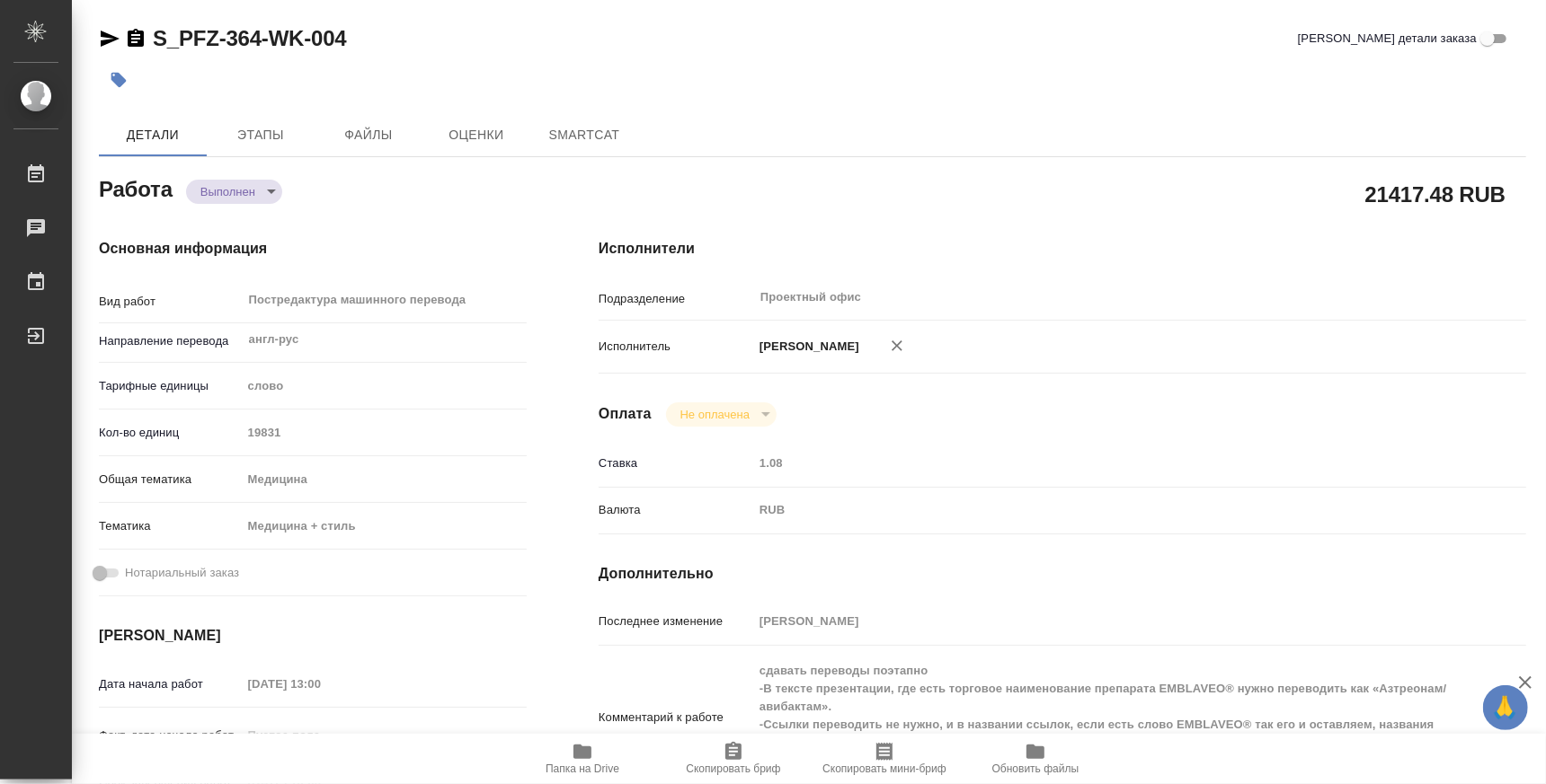
type textarea "x"
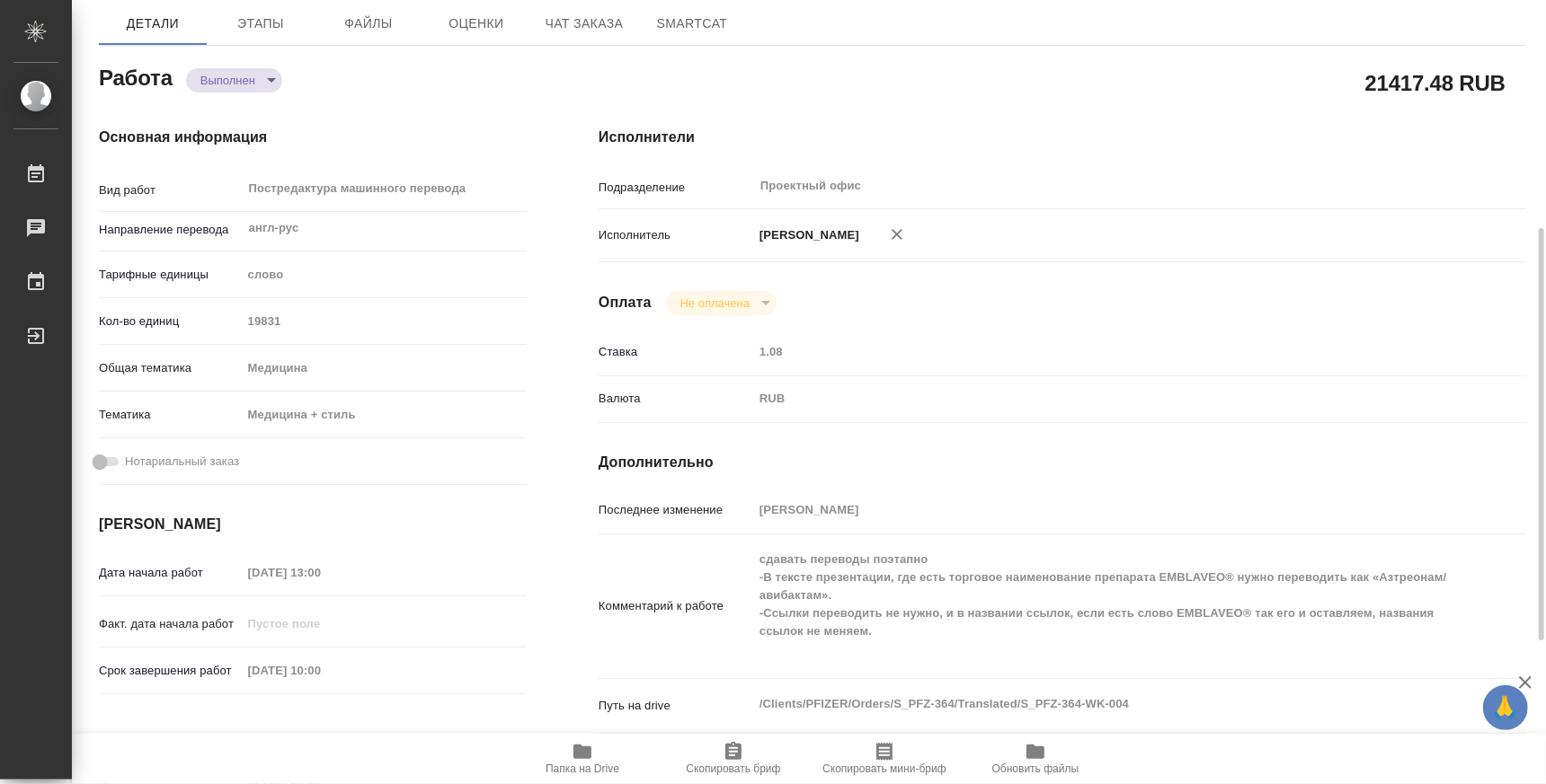
scroll to position [222, 0]
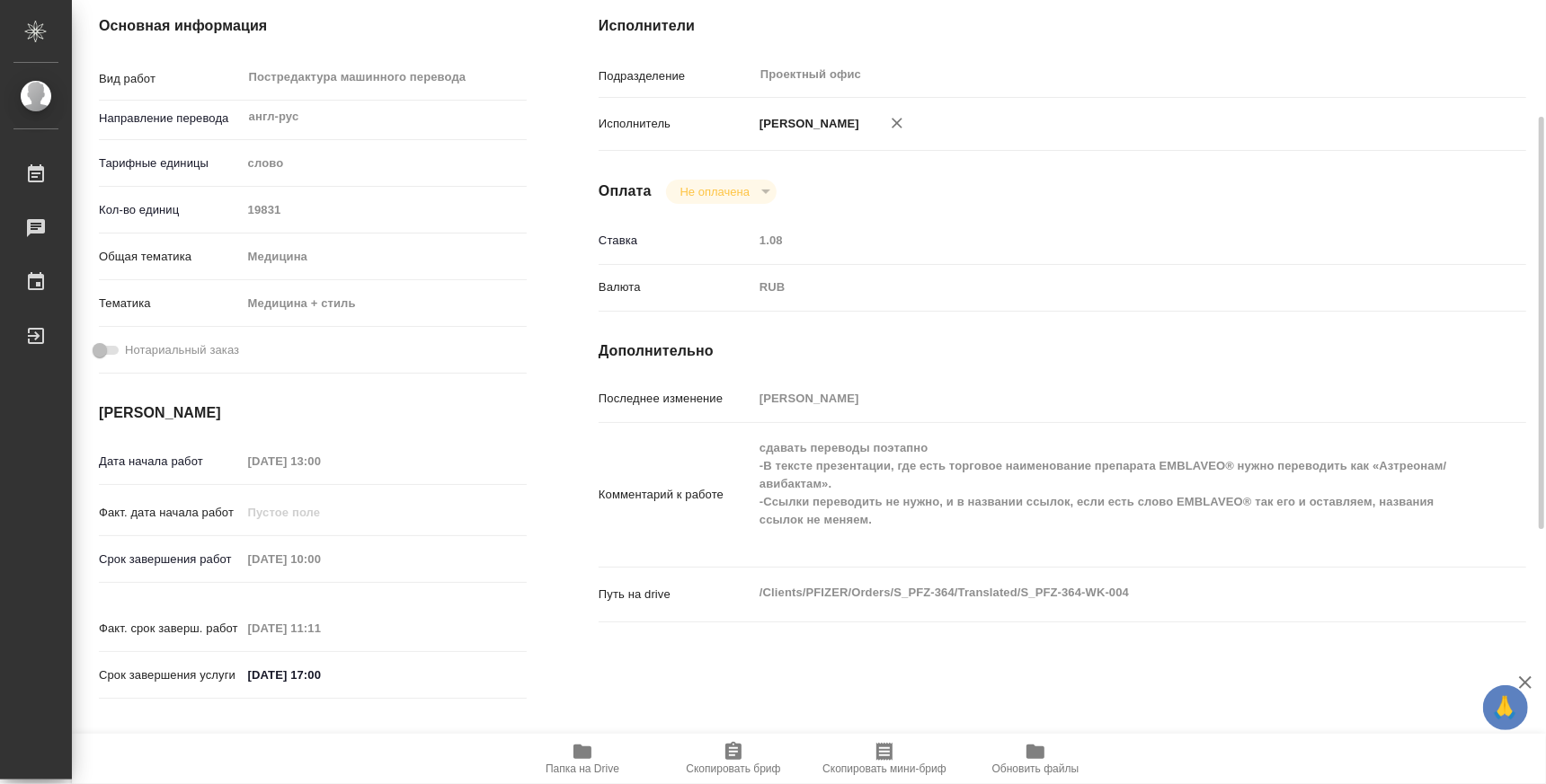
type textarea "x"
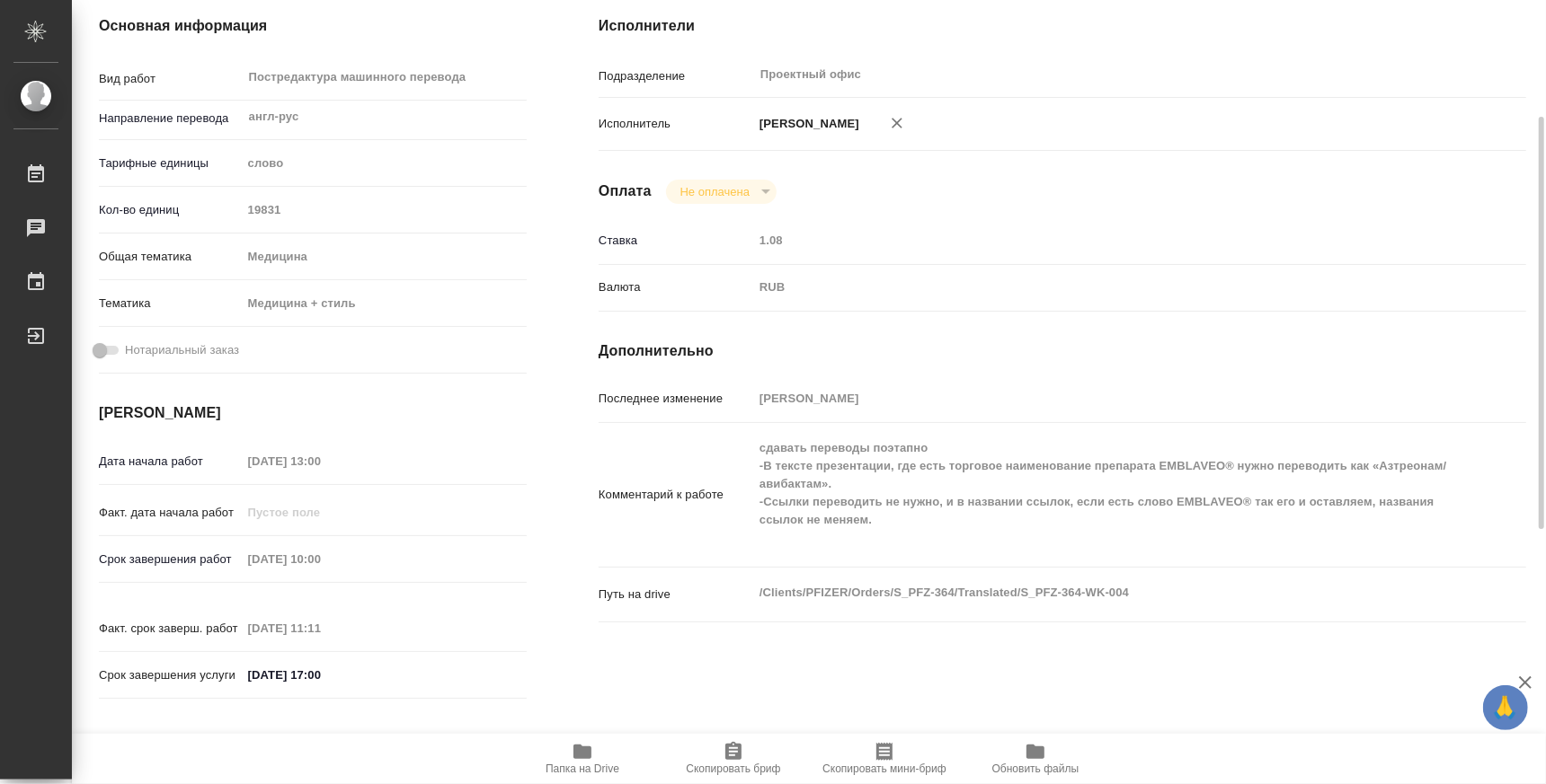
type textarea "x"
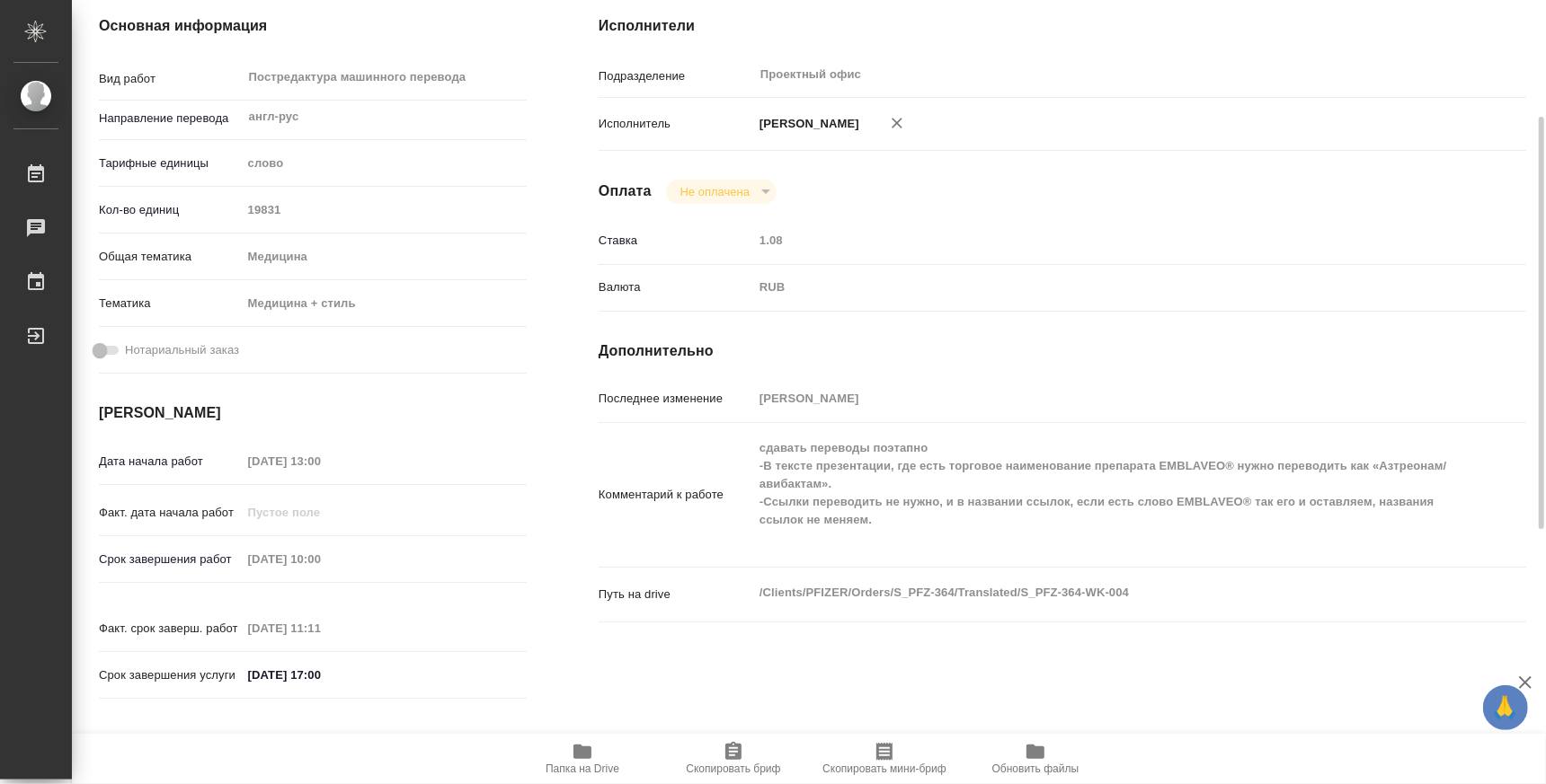
click at [577, 769] on span "Папка на Drive" at bounding box center [582, 769] width 74 height 12
